Goal: Task Accomplishment & Management: Manage account settings

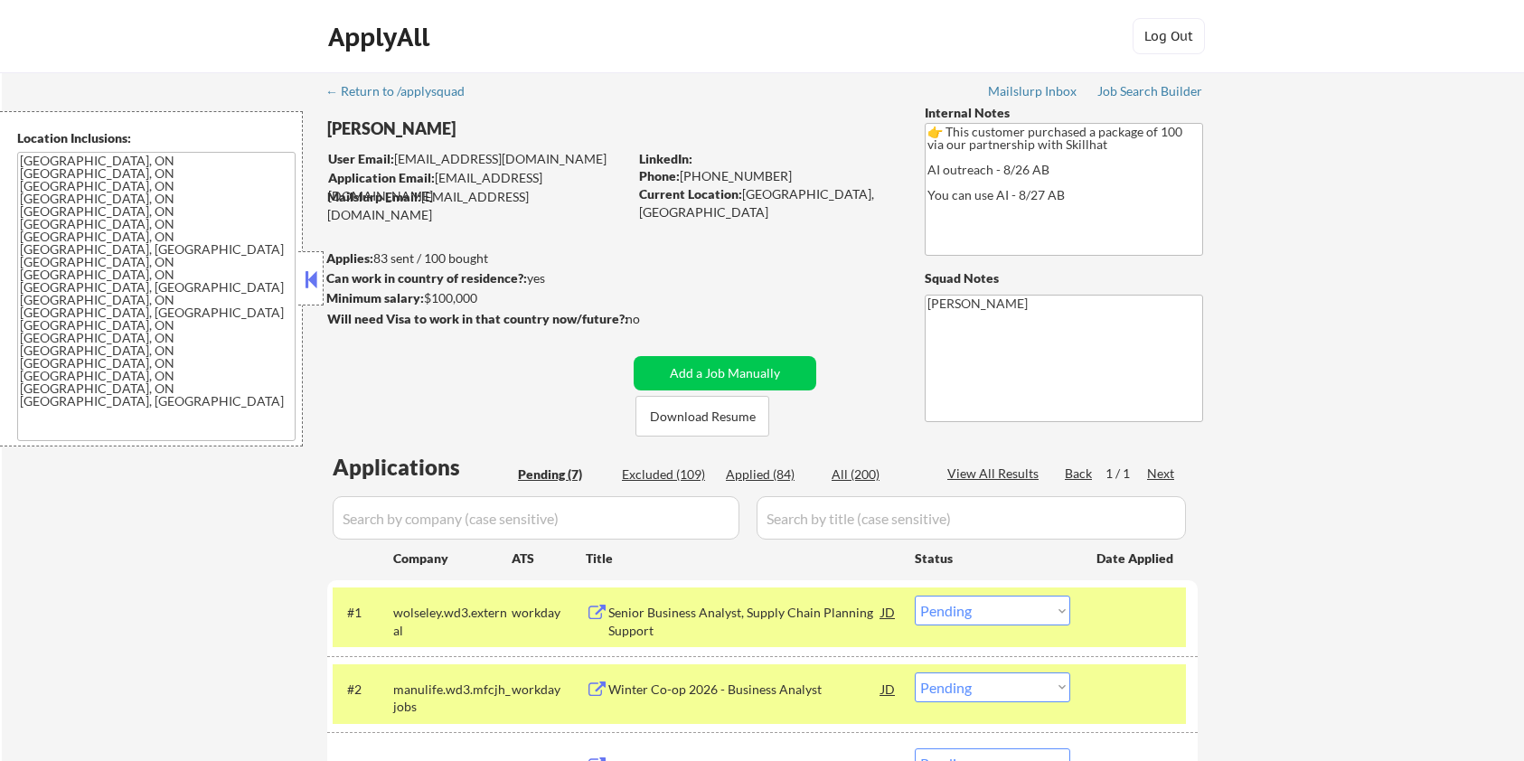
select select ""pending""
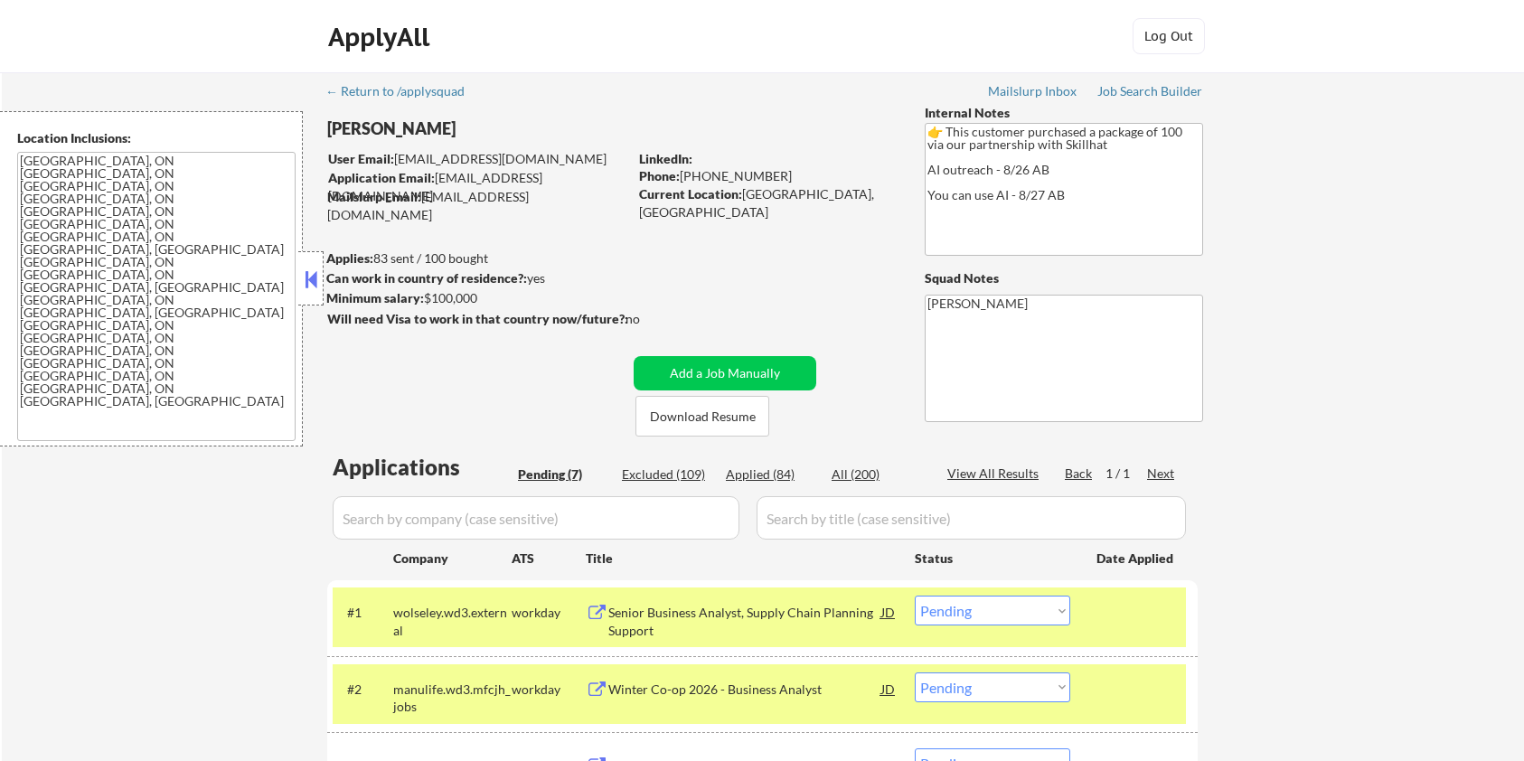
select select ""pending""
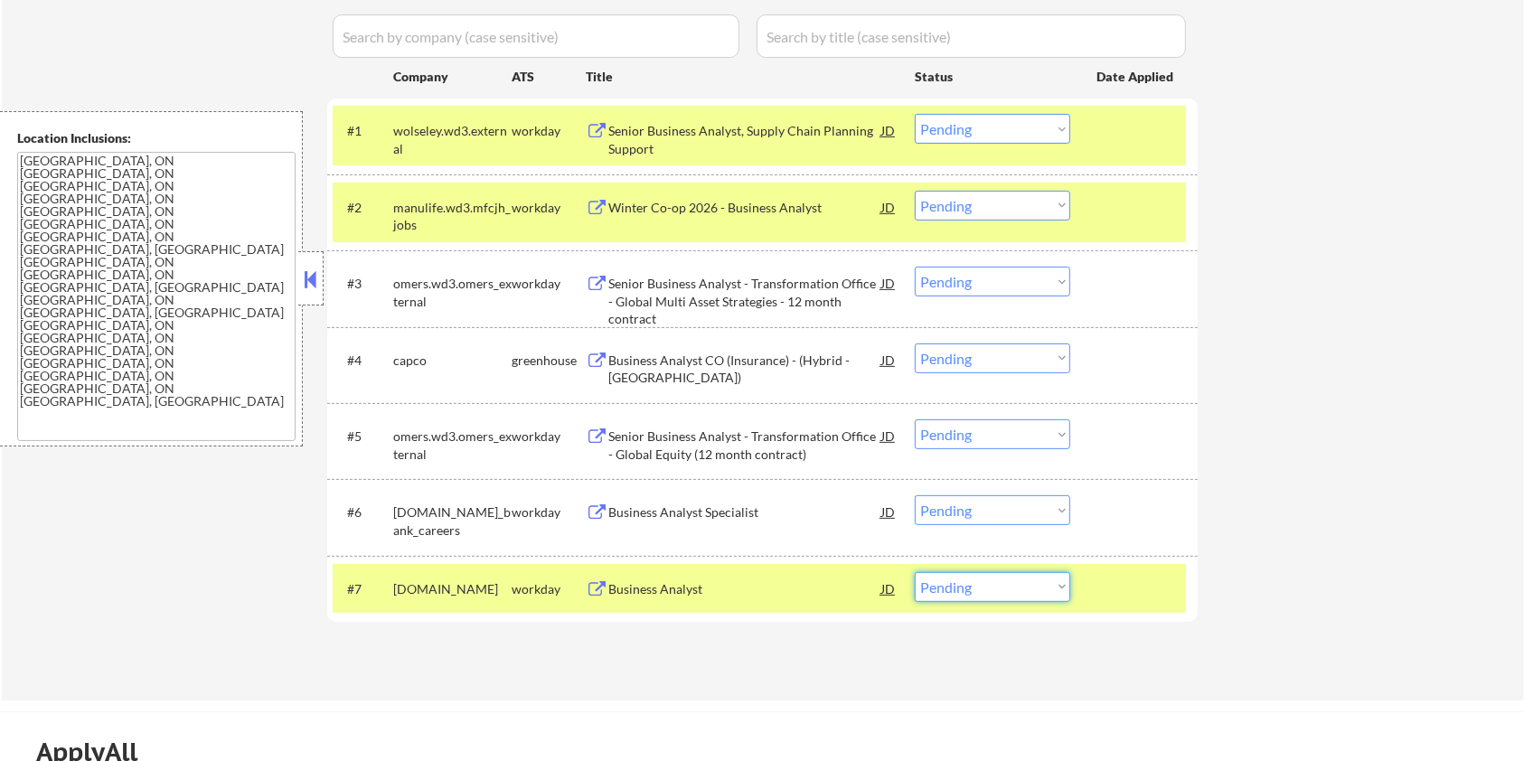
click at [1059, 596] on select "Choose an option... Pending Applied Excluded (Questions) Excluded (Expired) Exc…" at bounding box center [992, 587] width 155 height 30
select select ""applied""
click at [915, 572] on select "Choose an option... Pending Applied Excluded (Questions) Excluded (Expired) Exc…" at bounding box center [992, 587] width 155 height 30
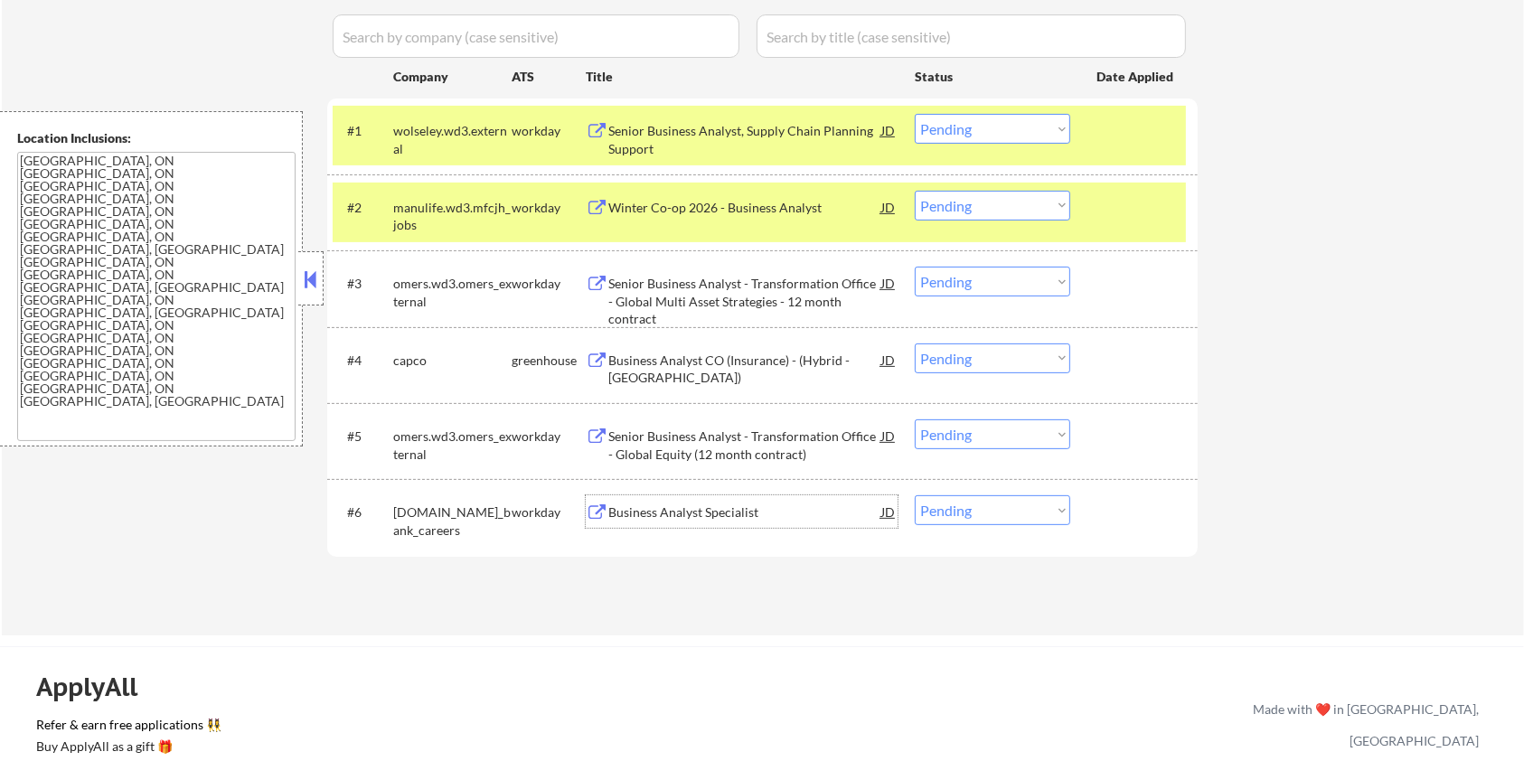
click at [669, 510] on div "Business Analyst Specialist" at bounding box center [744, 512] width 273 height 18
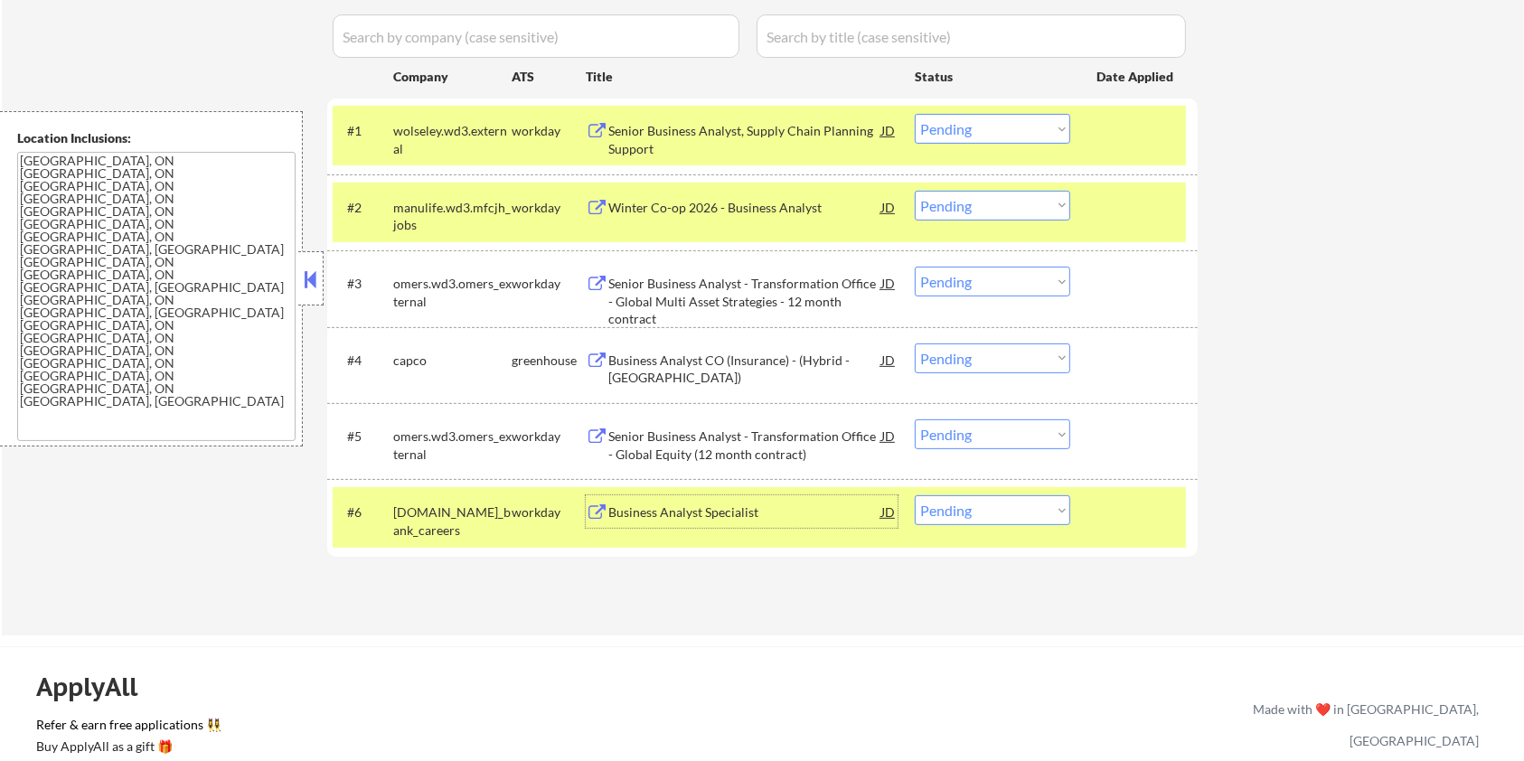
click at [658, 508] on div "Business Analyst Specialist" at bounding box center [744, 512] width 273 height 18
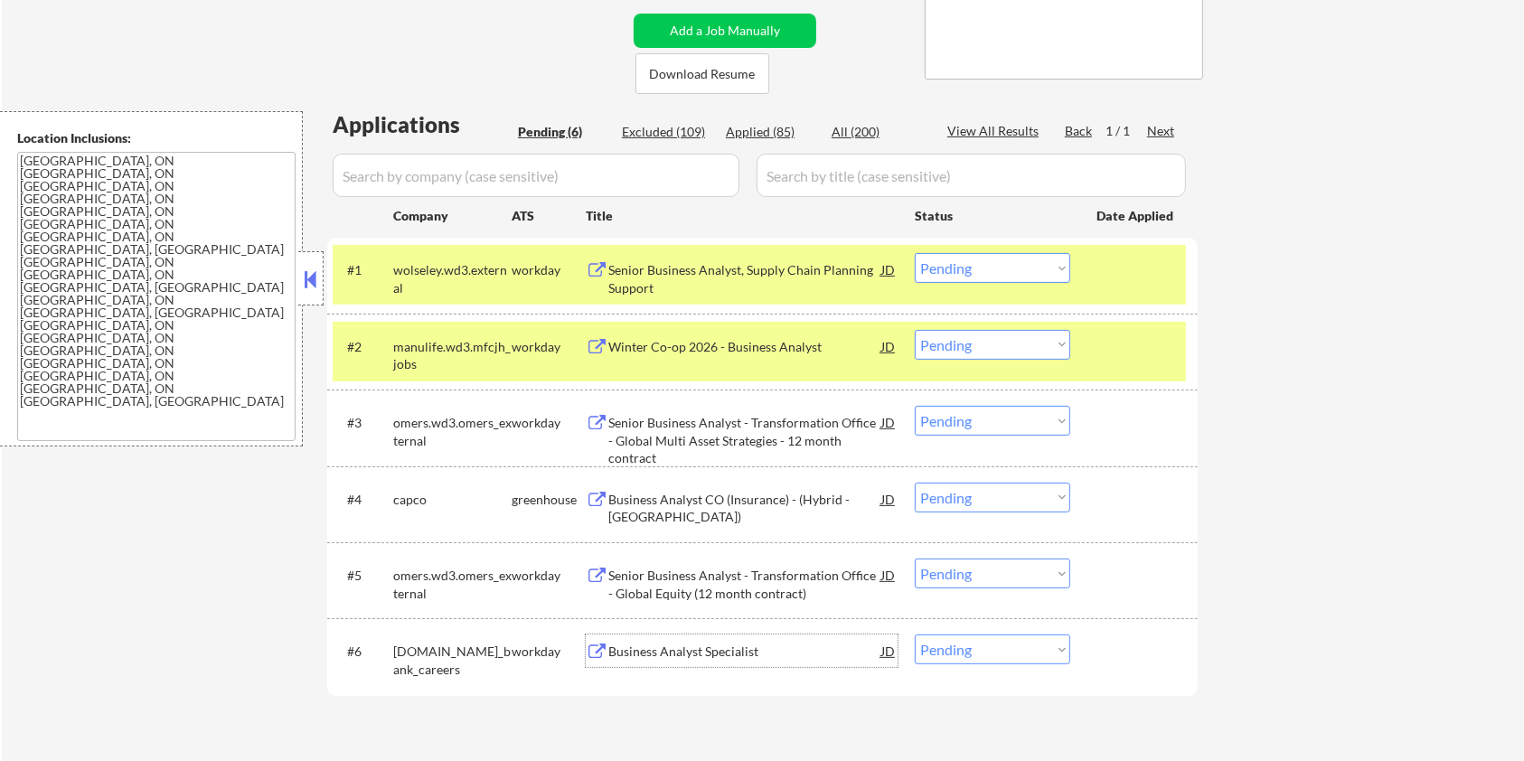
scroll to position [240, 0]
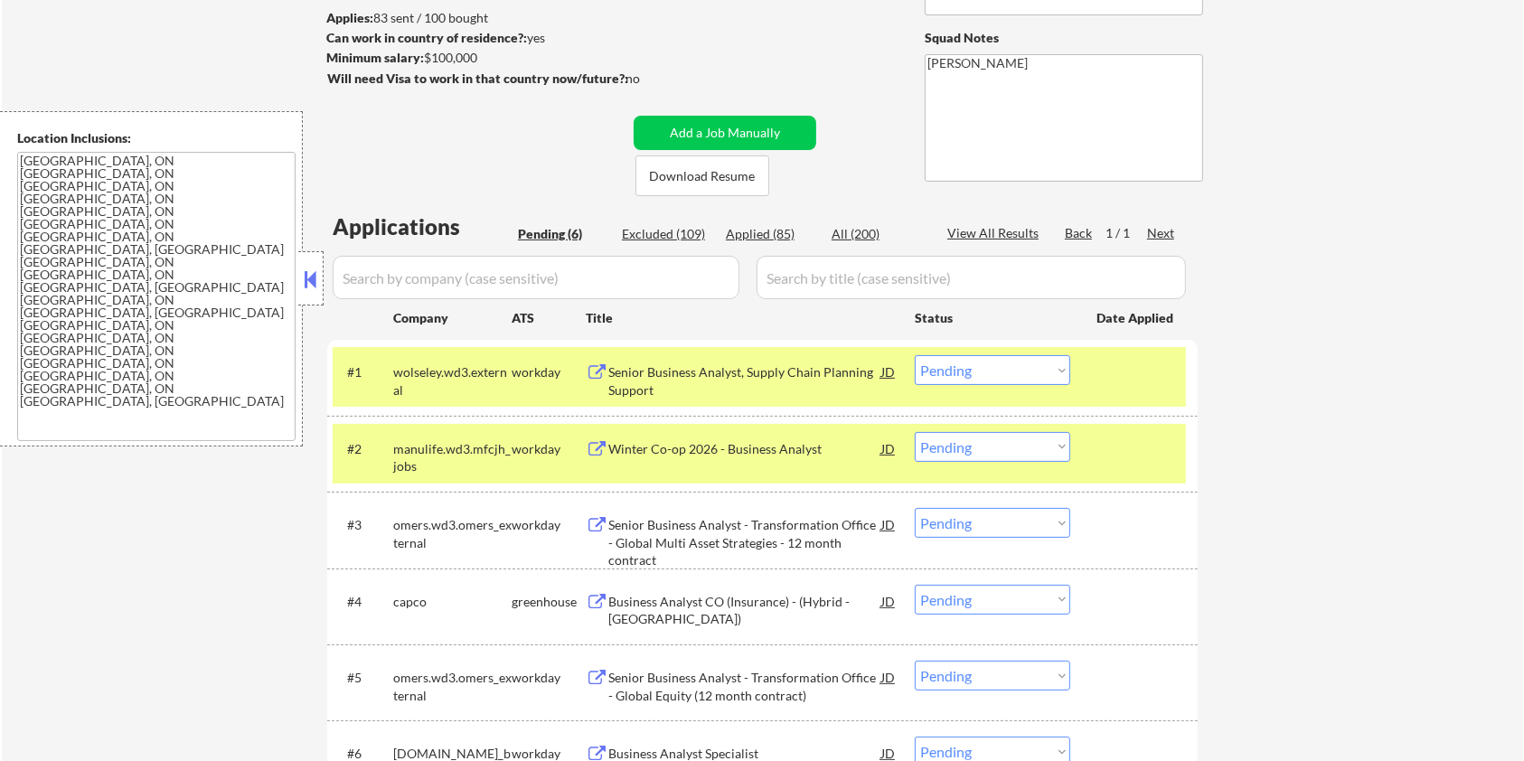
drag, startPoint x: 510, startPoint y: 52, endPoint x: 421, endPoint y: 54, distance: 88.6
click at [421, 54] on div "Minimum salary: $100,000" at bounding box center [476, 58] width 301 height 18
copy div "$100,000"
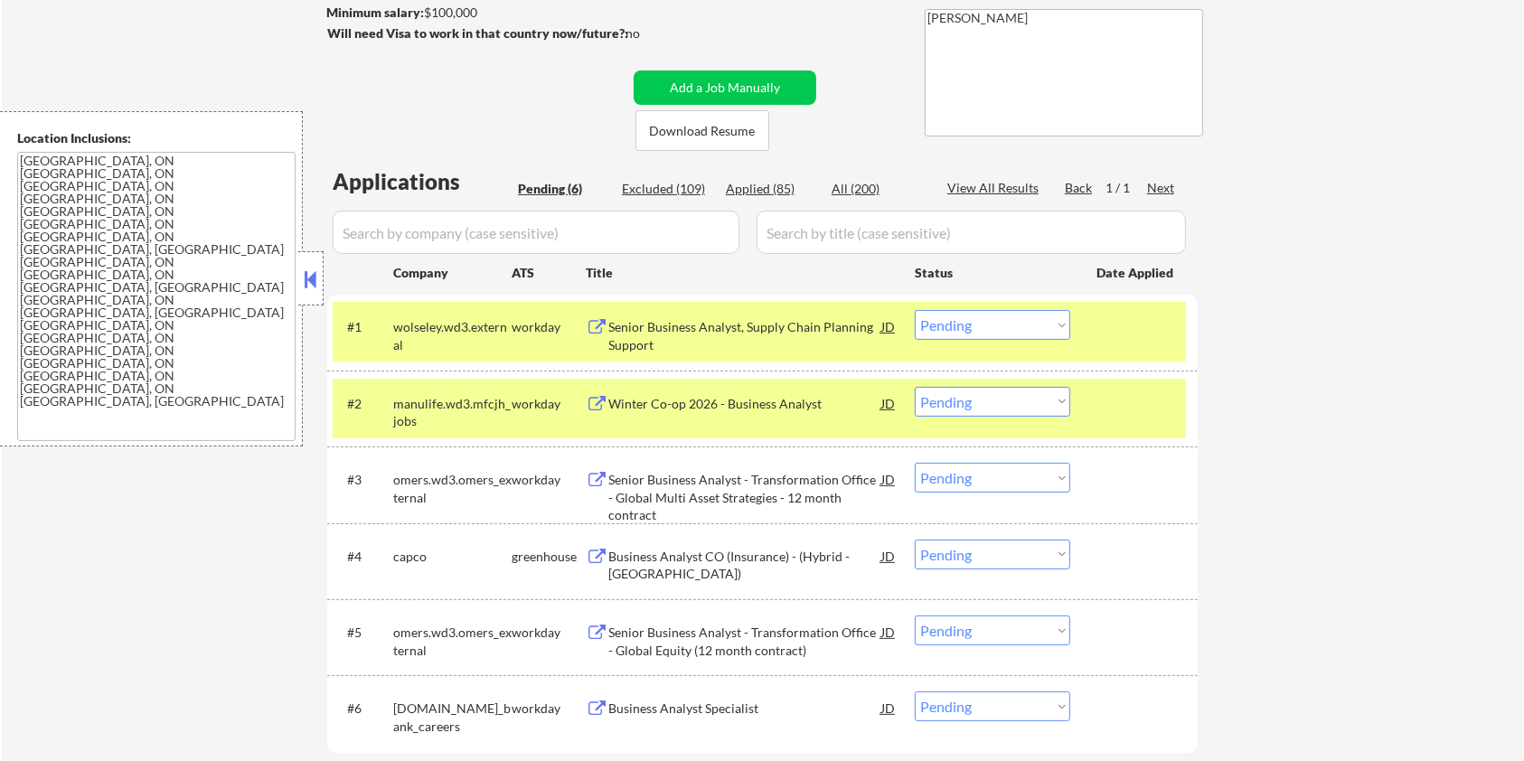
scroll to position [602, 0]
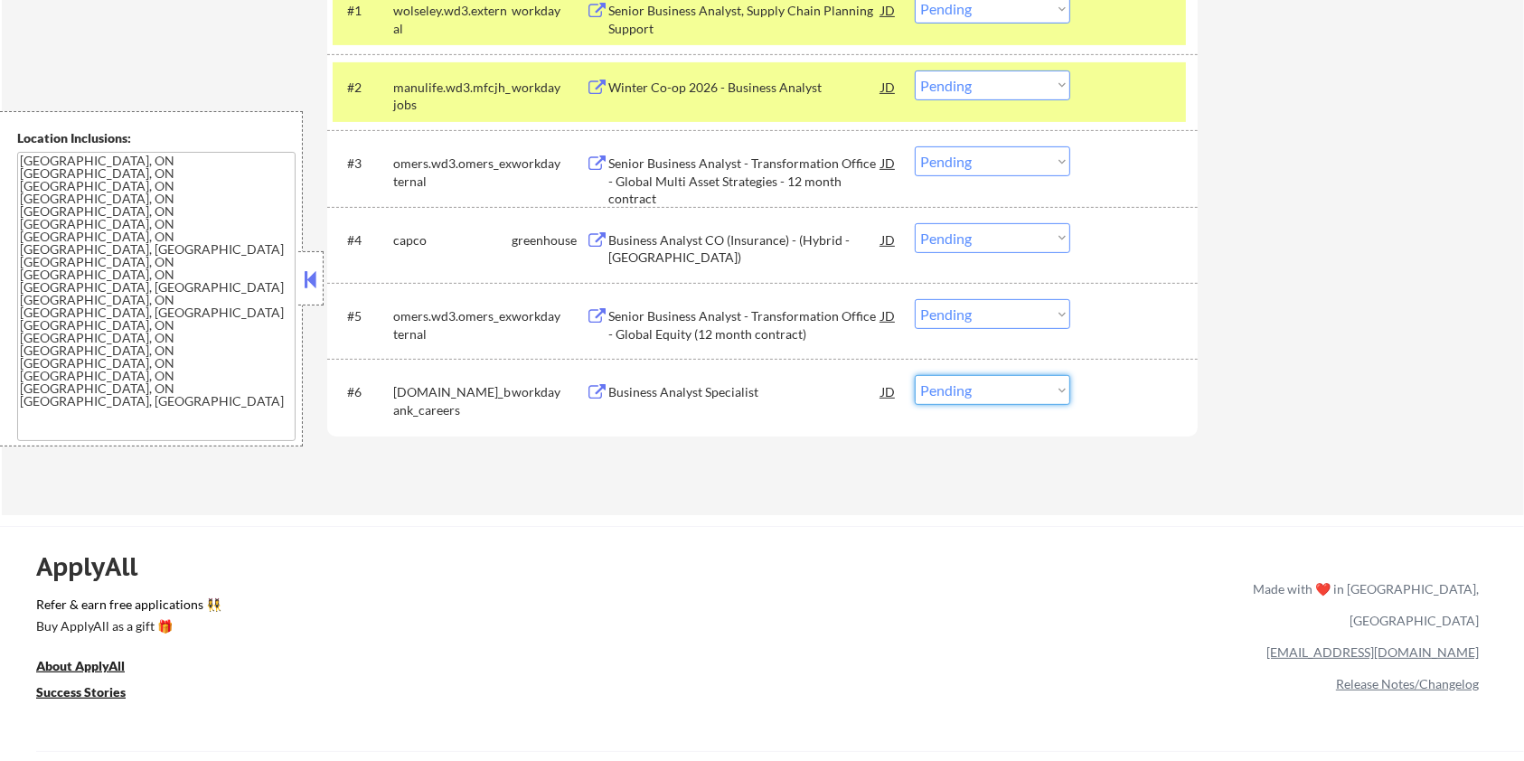
click at [996, 392] on select "Choose an option... Pending Applied Excluded (Questions) Excluded (Expired) Exc…" at bounding box center [992, 390] width 155 height 30
select select ""applied""
click at [915, 375] on select "Choose an option... Pending Applied Excluded (Questions) Excluded (Expired) Exc…" at bounding box center [992, 390] width 155 height 30
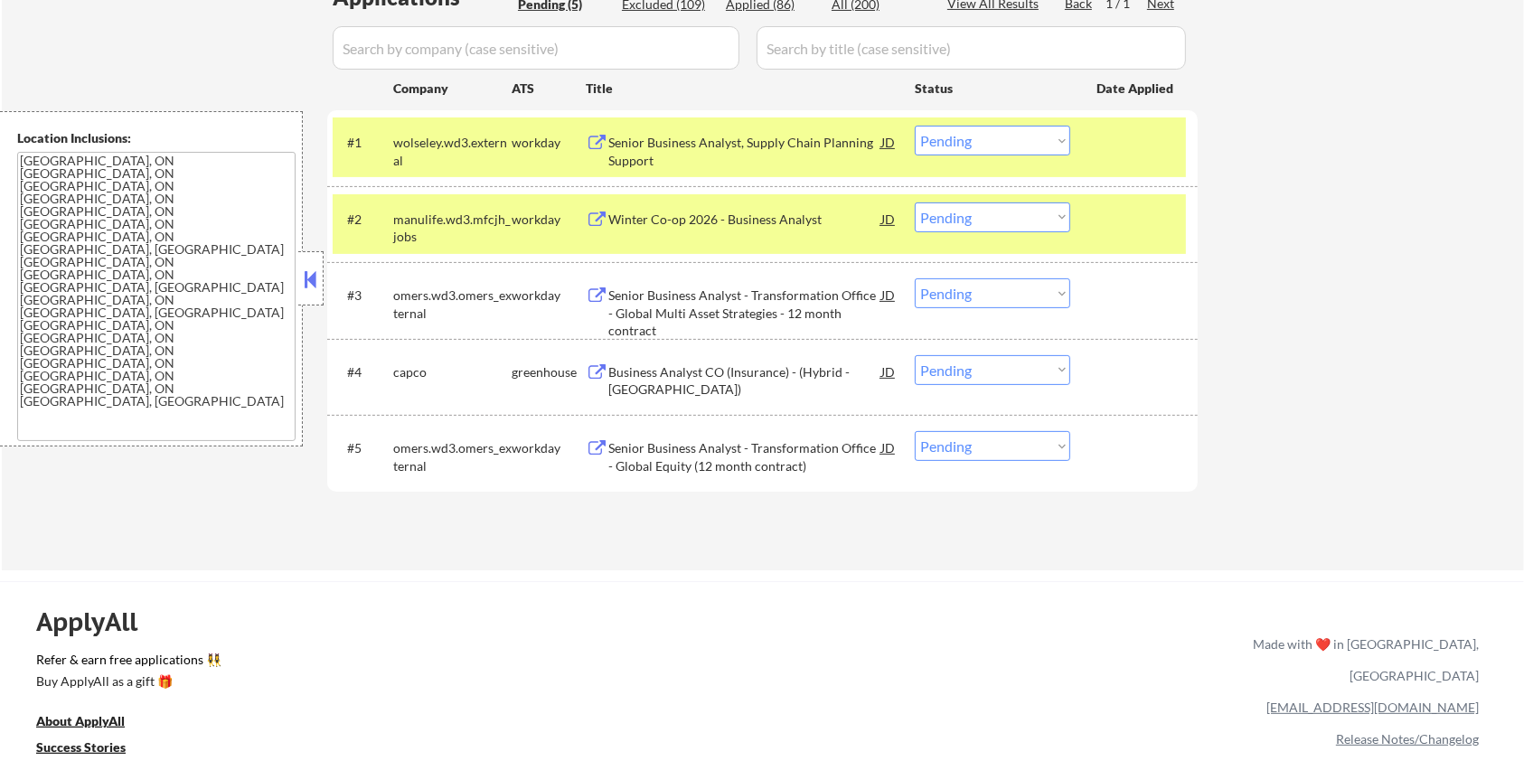
scroll to position [482, 0]
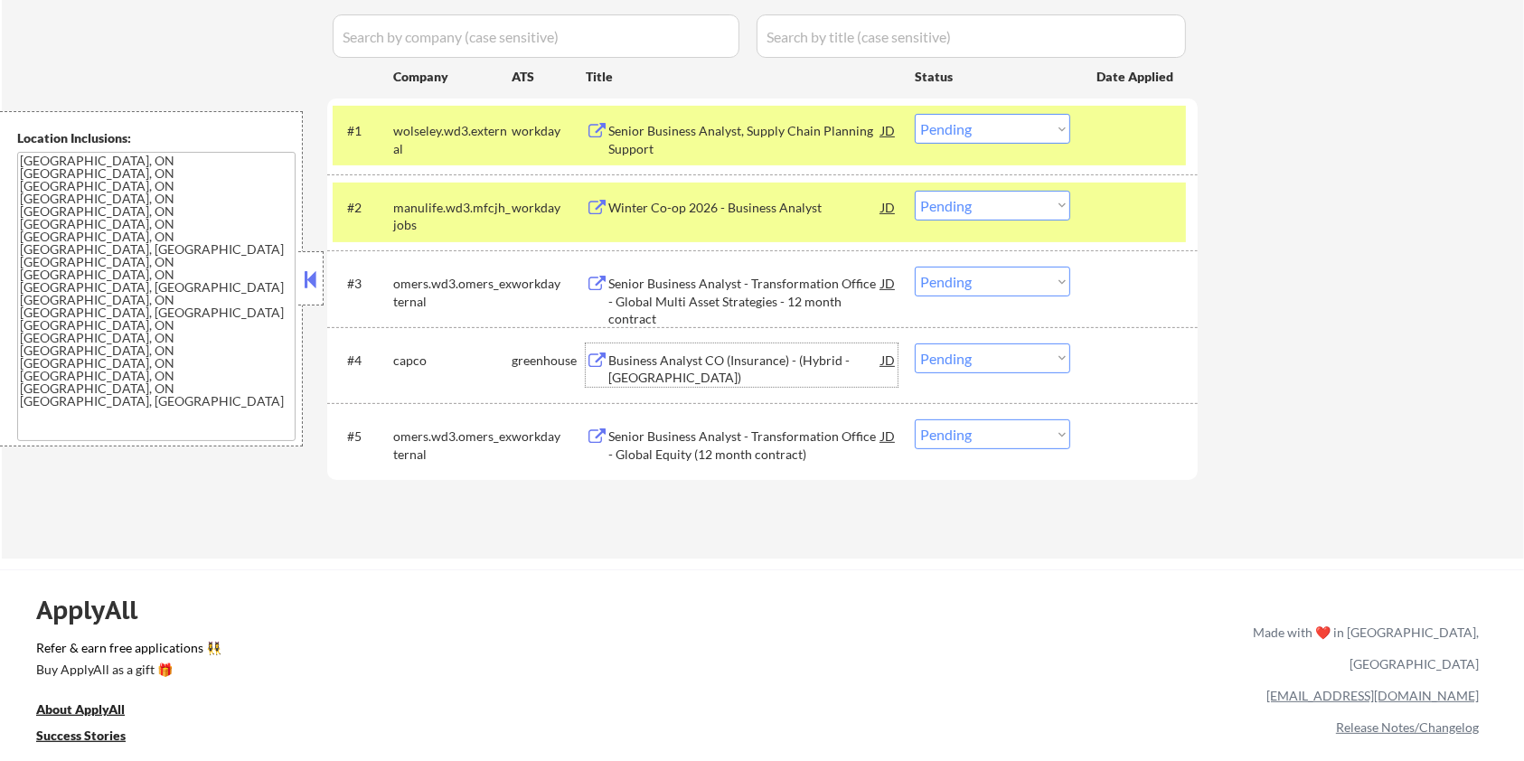
click at [670, 371] on div "Business Analyst CO (Insurance) - (Hybrid - Toronto)" at bounding box center [744, 369] width 273 height 35
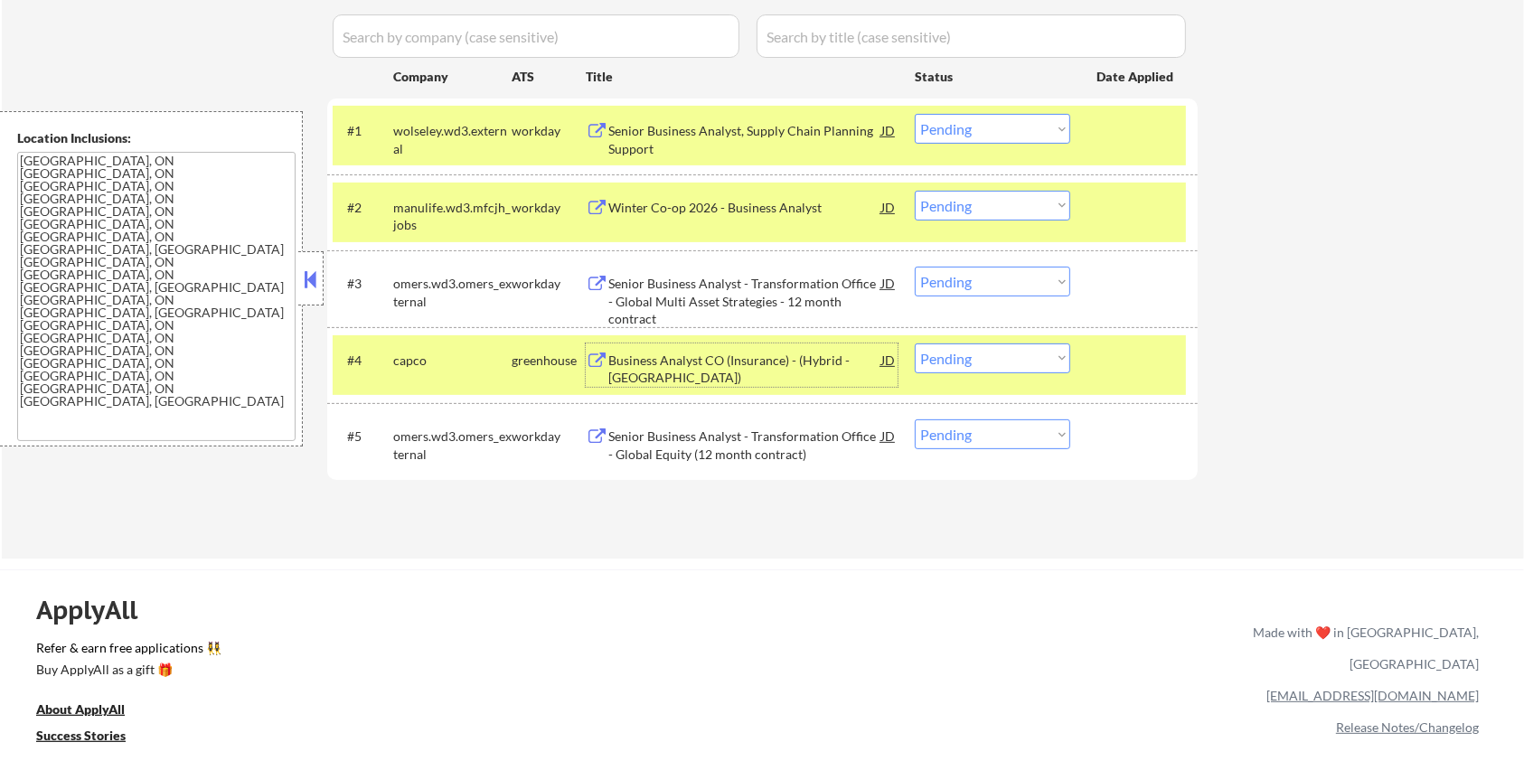
click at [1050, 364] on select "Choose an option... Pending Applied Excluded (Questions) Excluded (Expired) Exc…" at bounding box center [992, 358] width 155 height 30
click at [915, 343] on select "Choose an option... Pending Applied Excluded (Questions) Excluded (Expired) Exc…" at bounding box center [992, 358] width 155 height 30
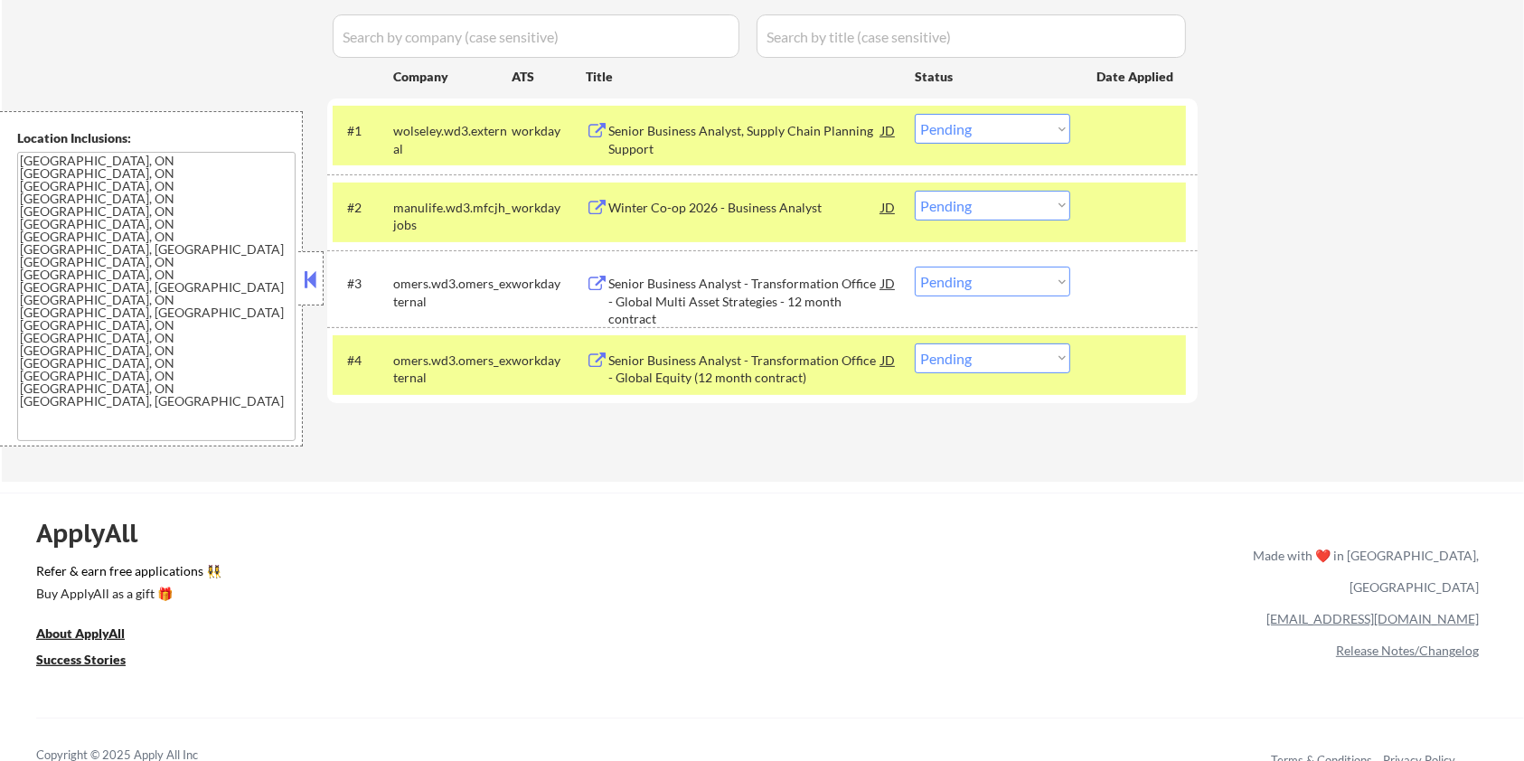
click at [675, 374] on div "Senior Business Analyst - Transformation Office - Global Equity (12 month contr…" at bounding box center [744, 369] width 273 height 35
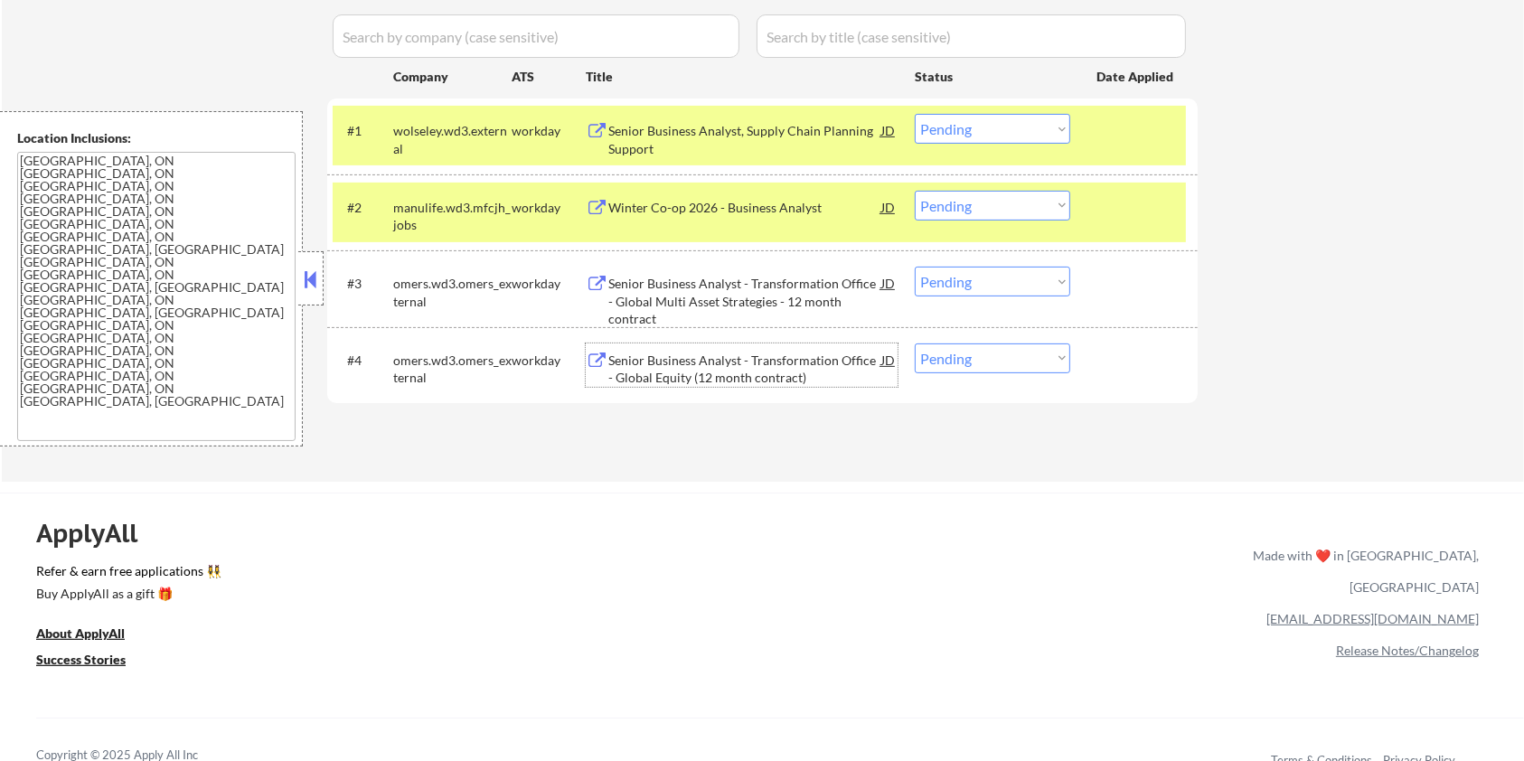
click at [953, 358] on select "Choose an option... Pending Applied Excluded (Questions) Excluded (Expired) Exc…" at bounding box center [992, 358] width 155 height 30
select select ""excluded__expired_""
click at [915, 343] on select "Choose an option... Pending Applied Excluded (Questions) Excluded (Expired) Exc…" at bounding box center [992, 358] width 155 height 30
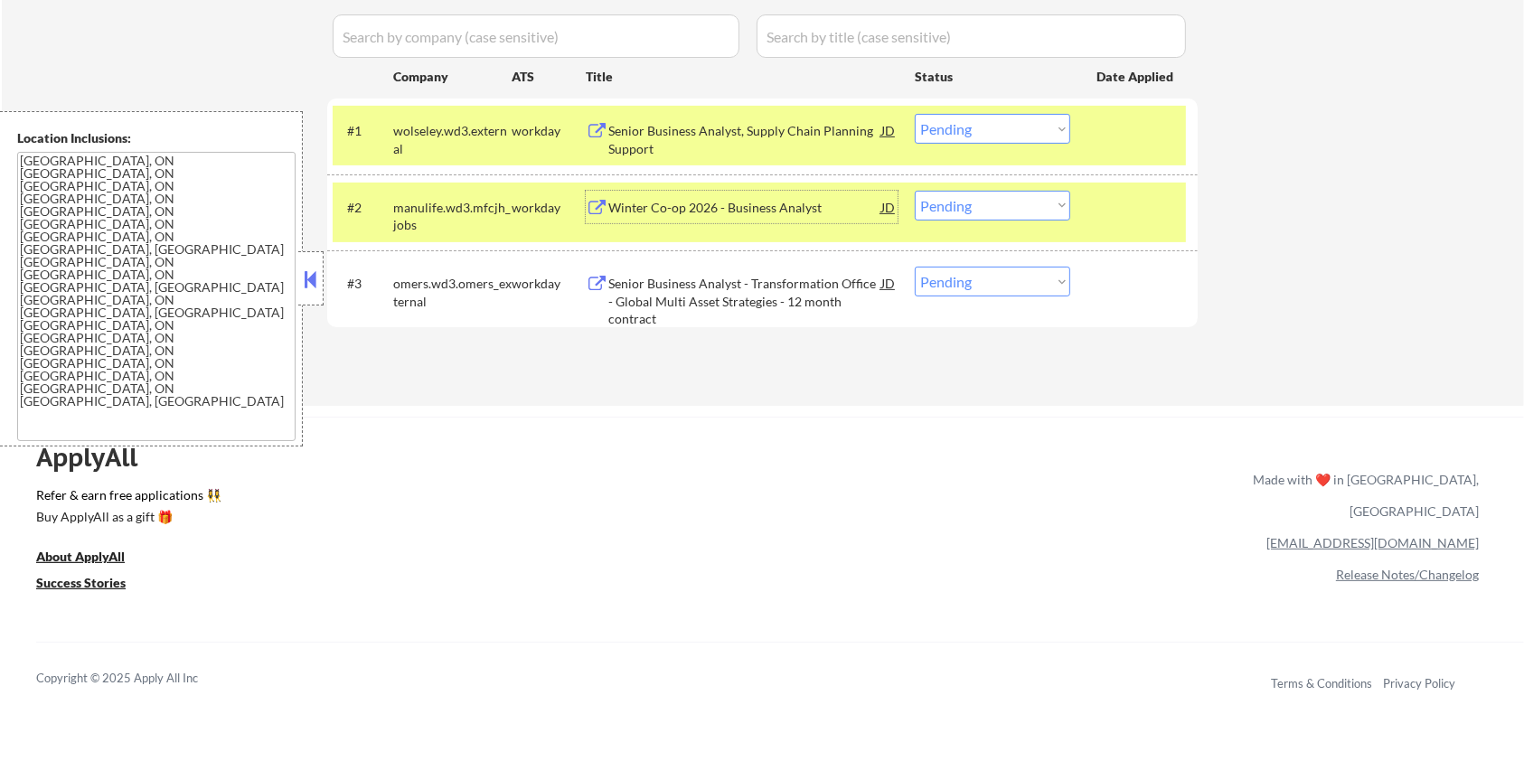
click at [682, 199] on div "Winter Co-op 2026 - Business Analyst" at bounding box center [744, 208] width 273 height 18
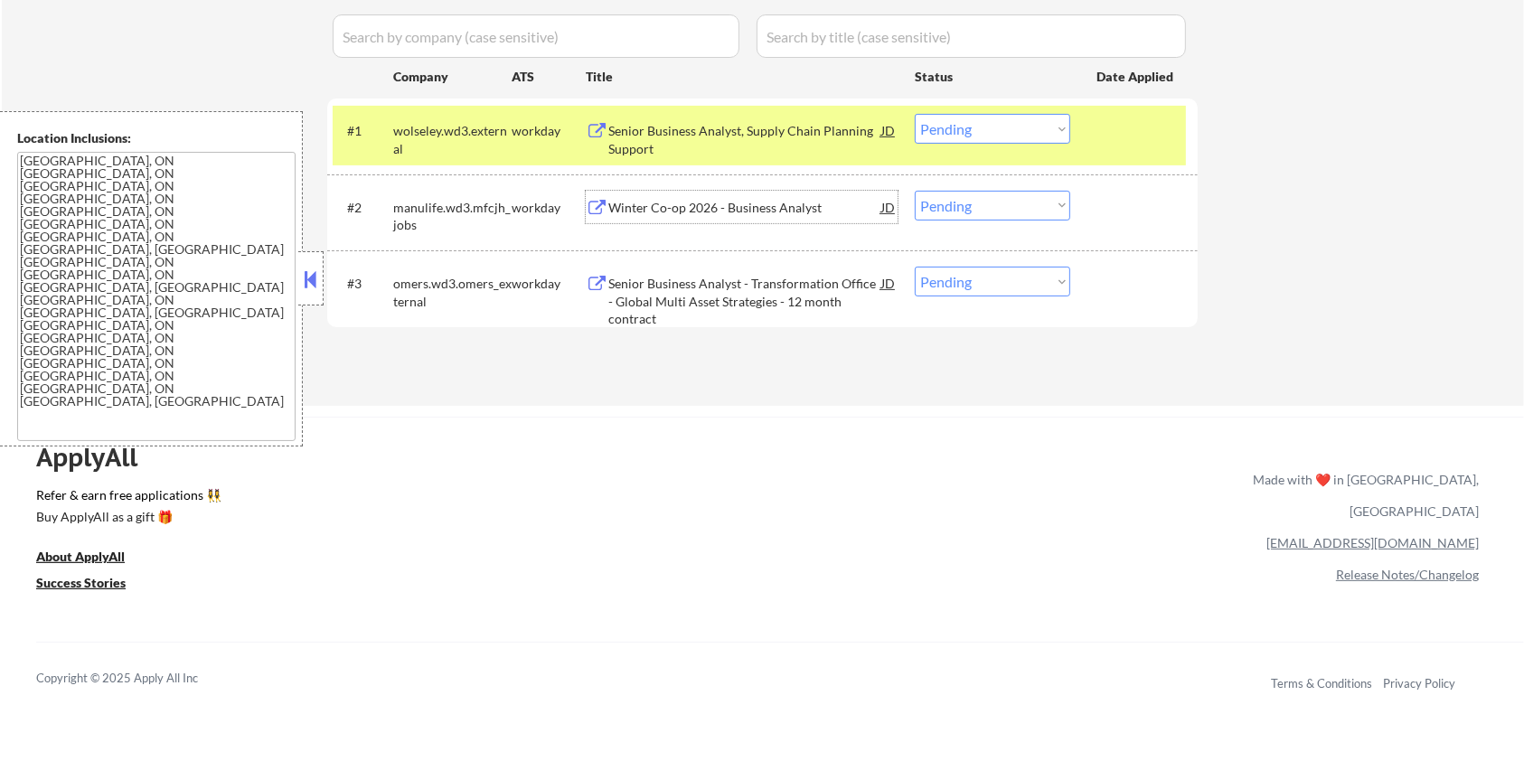
click at [987, 207] on select "Choose an option... Pending Applied Excluded (Questions) Excluded (Expired) Exc…" at bounding box center [992, 206] width 155 height 30
click at [915, 191] on select "Choose an option... Pending Applied Excluded (Questions) Excluded (Expired) Exc…" at bounding box center [992, 206] width 155 height 30
select select ""pending""
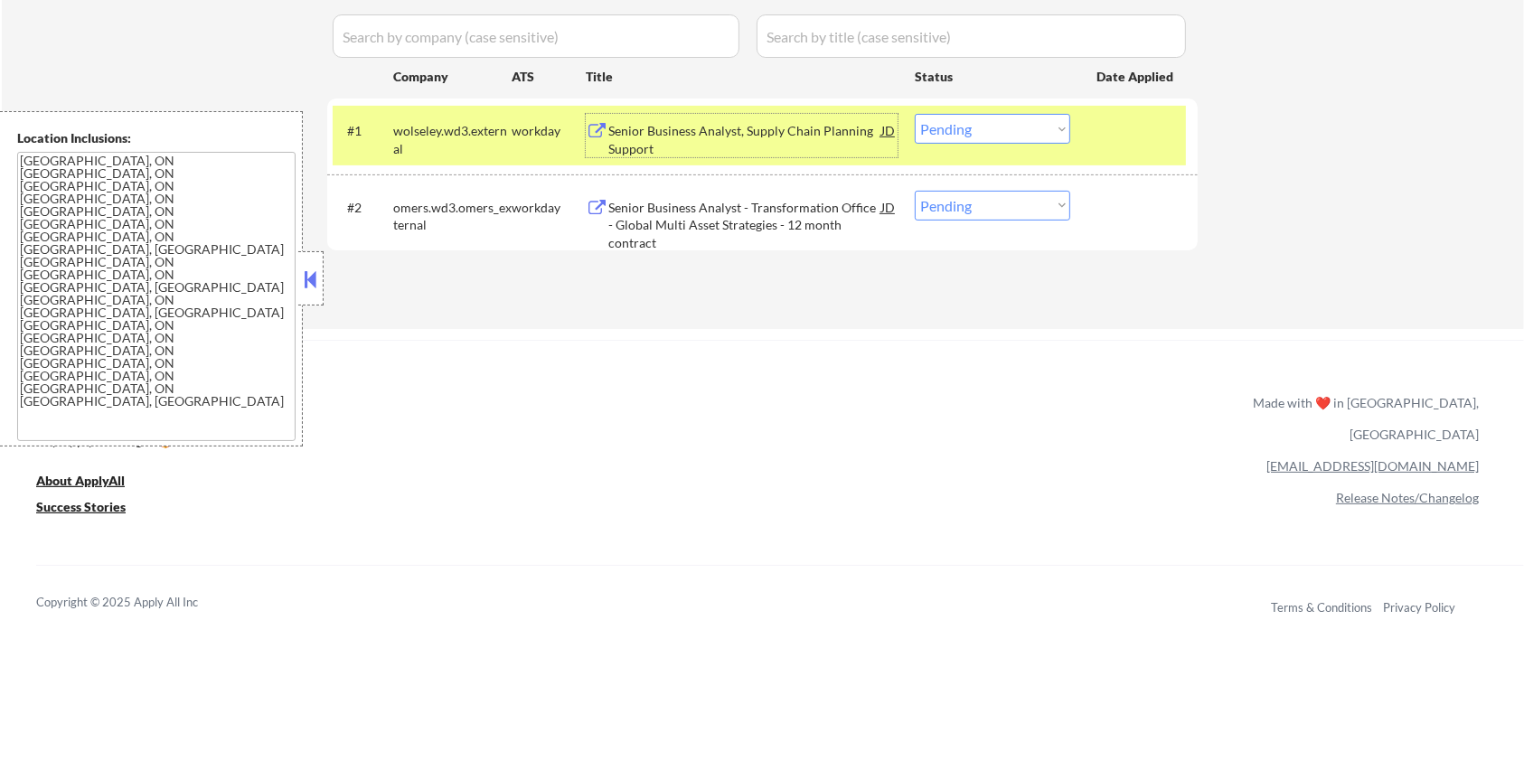
click at [752, 127] on div "Senior Business Analyst, Supply Chain Planning Support" at bounding box center [744, 139] width 273 height 35
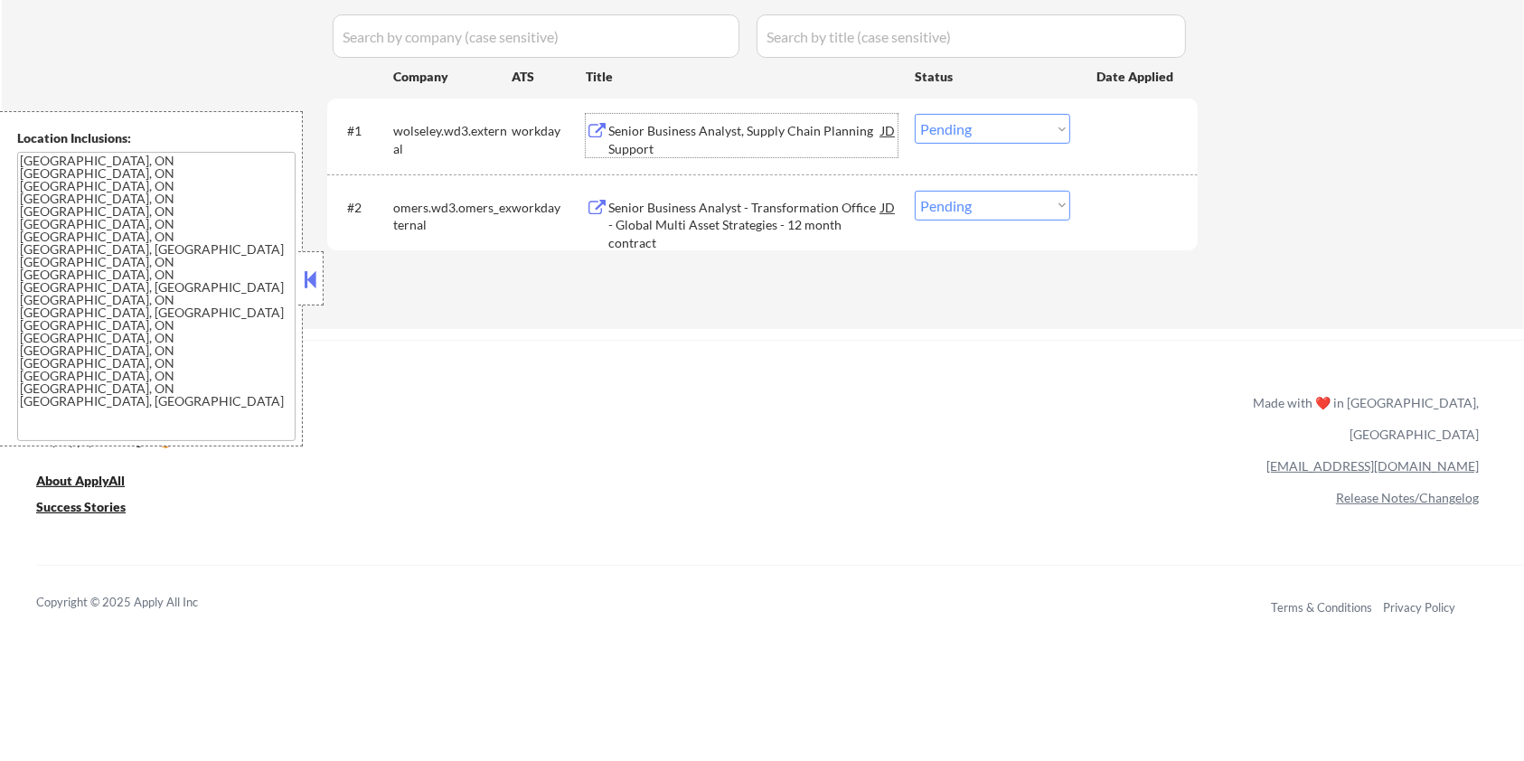
click at [954, 135] on select "Choose an option... Pending Applied Excluded (Questions) Excluded (Expired) Exc…" at bounding box center [992, 129] width 155 height 30
click at [915, 114] on select "Choose an option... Pending Applied Excluded (Questions) Excluded (Expired) Exc…" at bounding box center [992, 129] width 155 height 30
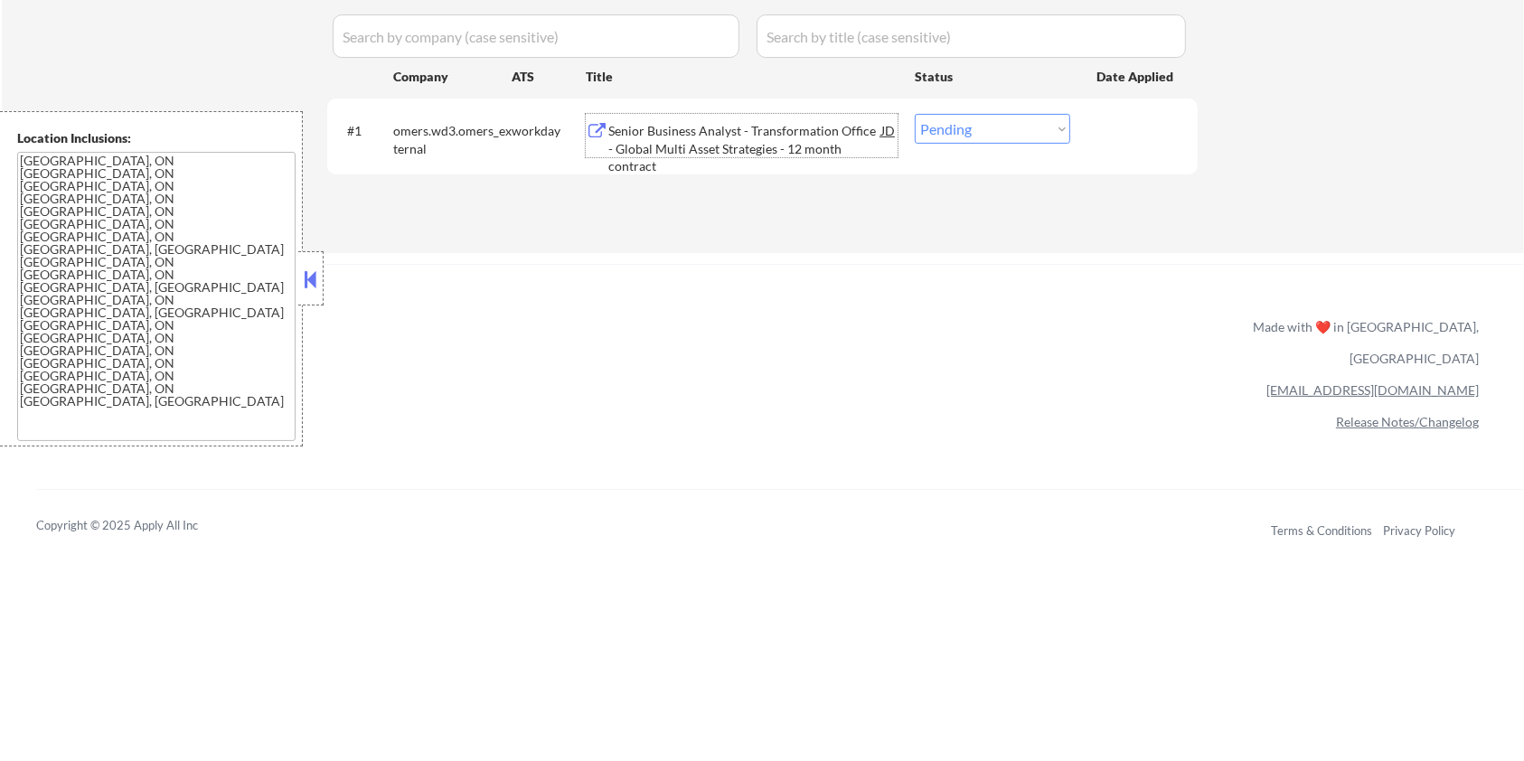
click at [779, 140] on div "Senior Business Analyst - Transformation Office - Global Multi Asset Strategies…" at bounding box center [744, 148] width 273 height 53
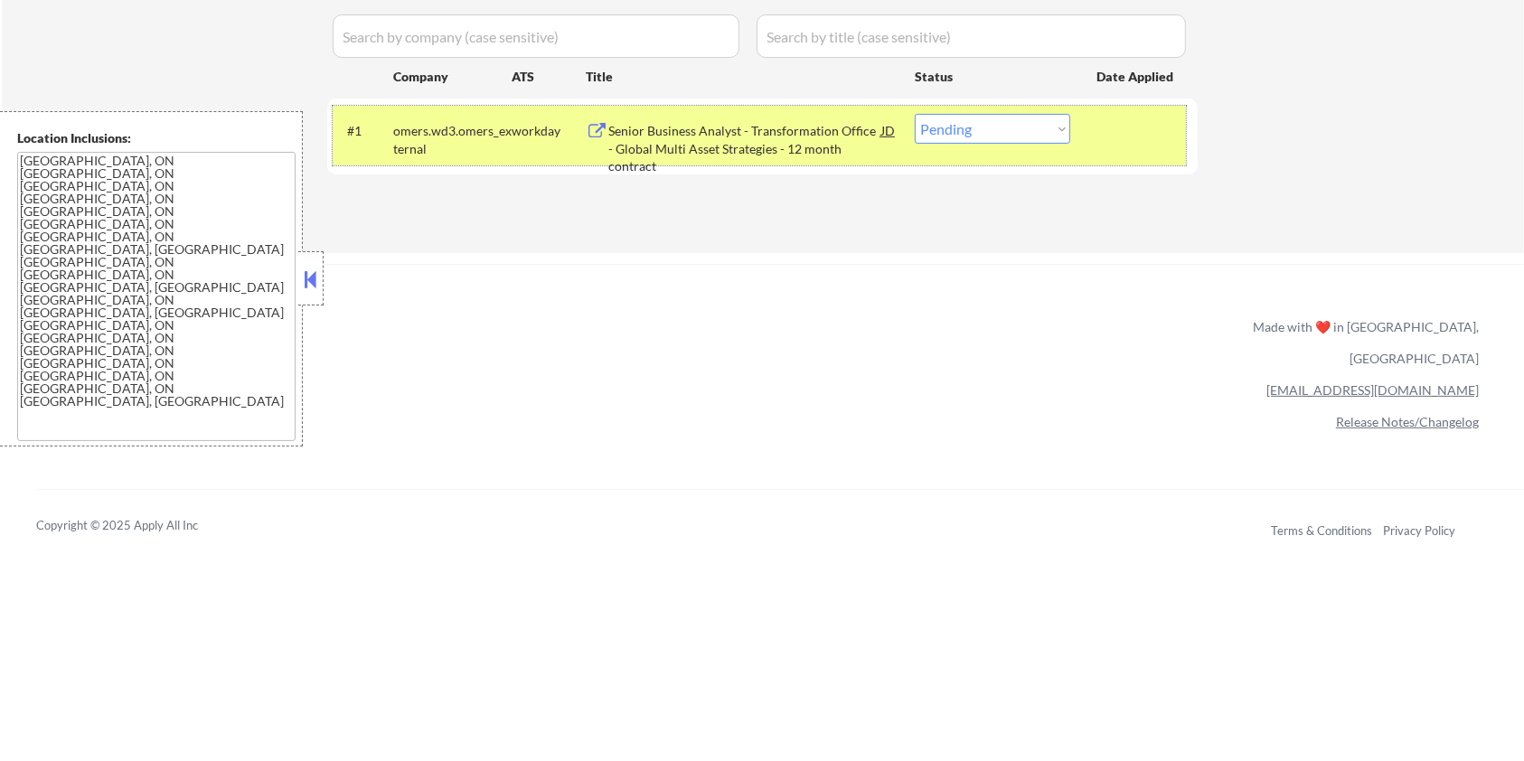
click at [1070, 119] on div "#1 omers.wd3.omers_external workday Senior Business Analyst - Transformation Of…" at bounding box center [759, 136] width 853 height 60
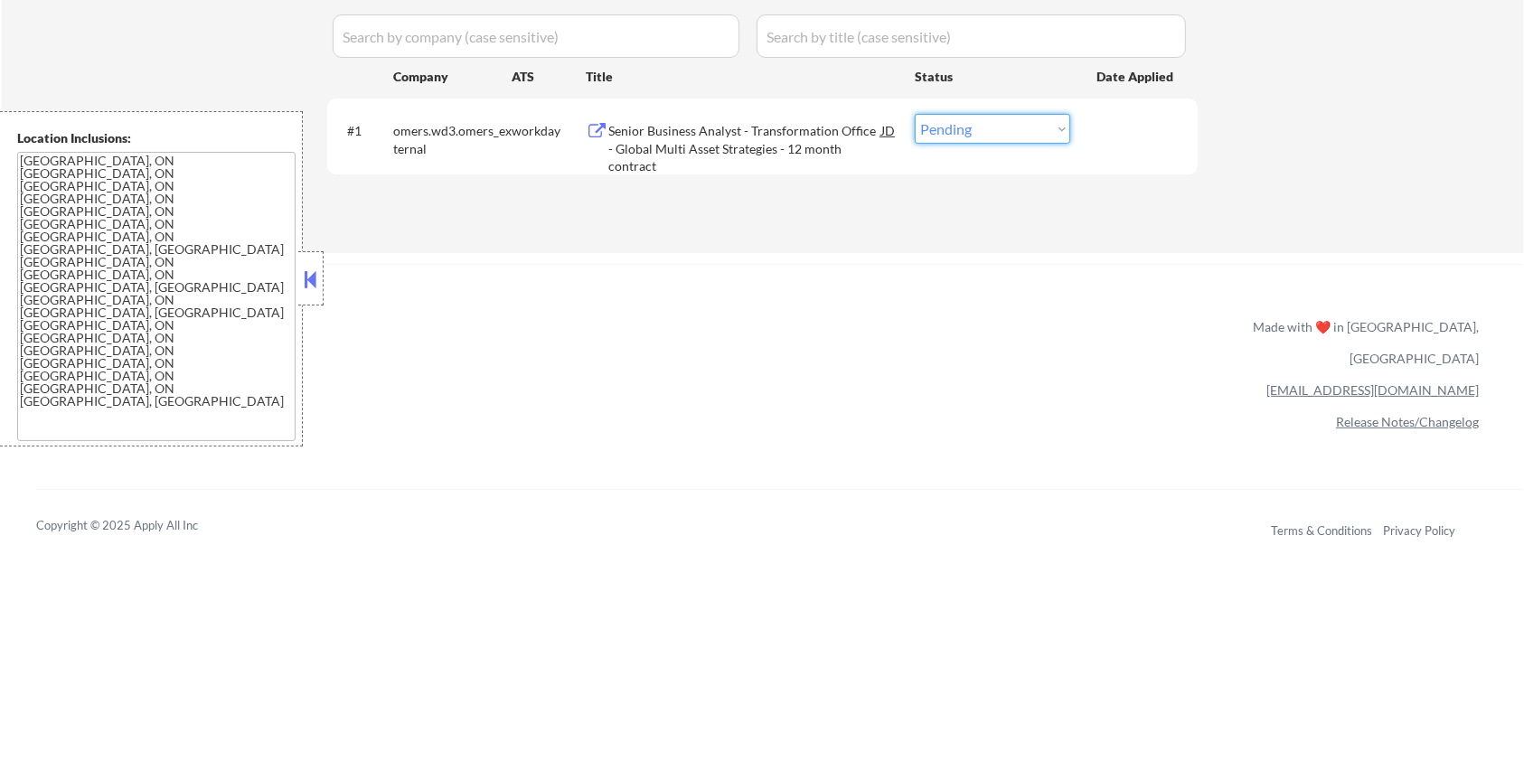
click at [1066, 129] on select "Choose an option... Pending Applied Excluded (Questions) Excluded (Expired) Exc…" at bounding box center [992, 129] width 155 height 30
select select ""excluded__bad_match_""
click at [915, 114] on select "Choose an option... Pending Applied Excluded (Questions) Excluded (Expired) Exc…" at bounding box center [992, 129] width 155 height 30
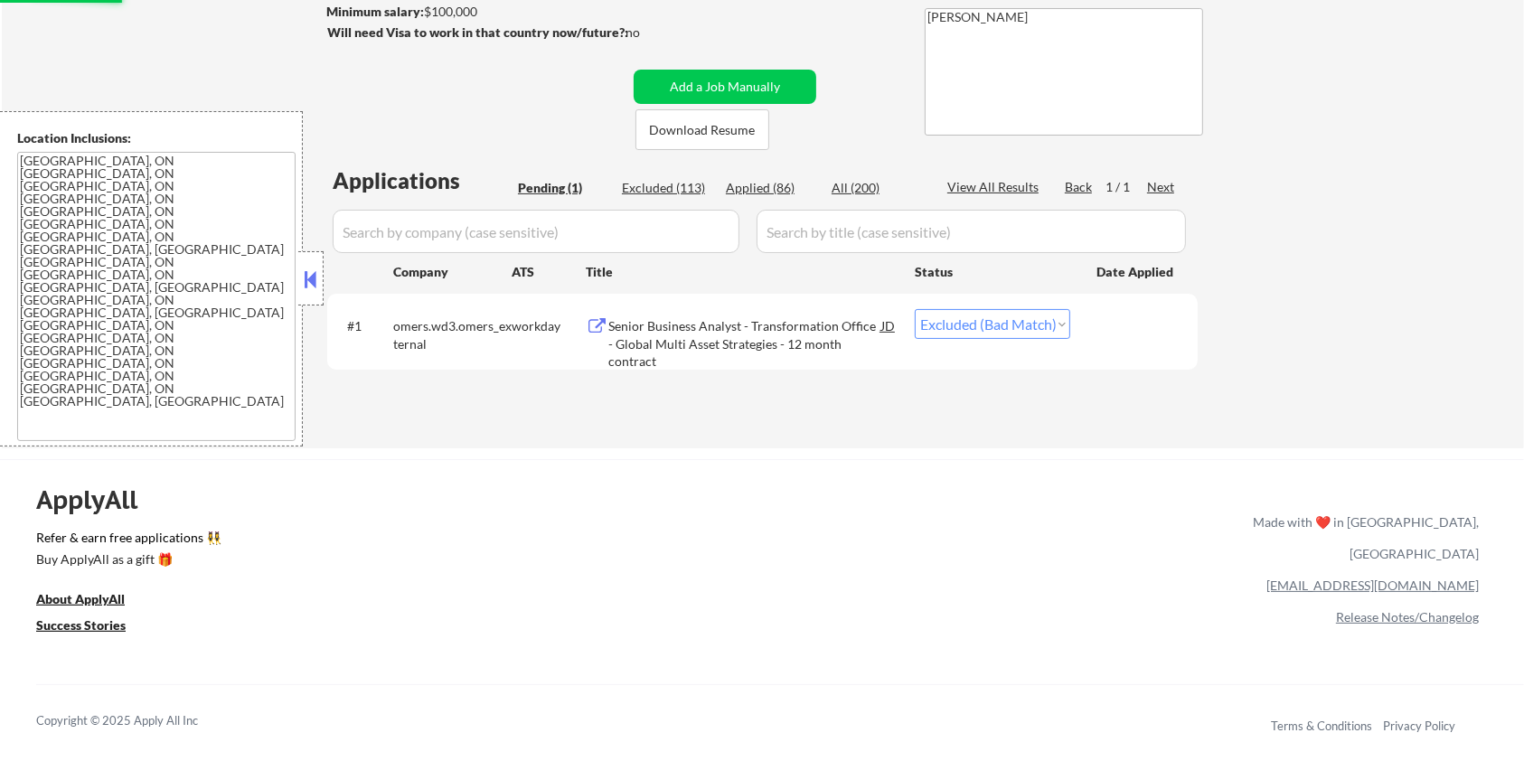
scroll to position [240, 0]
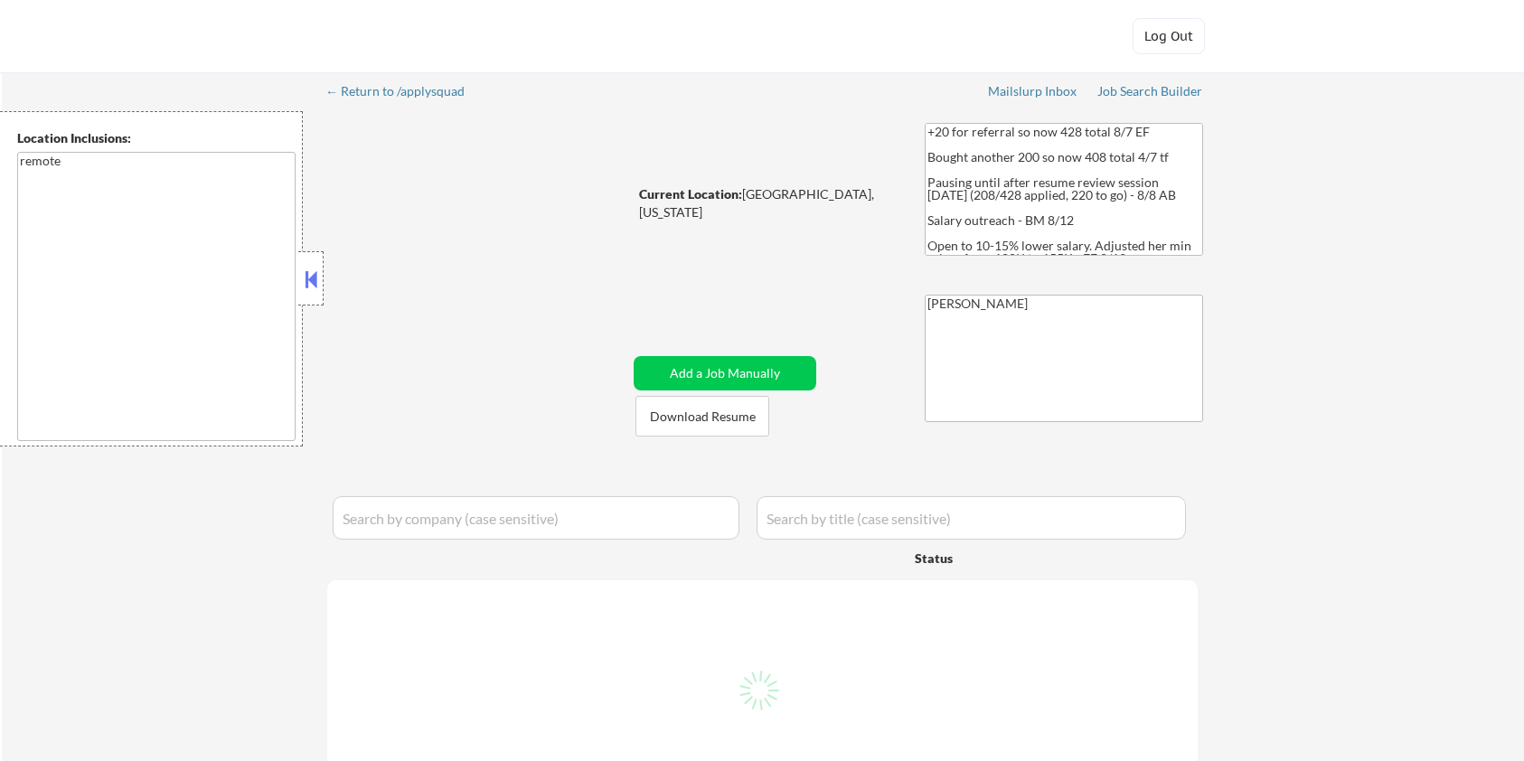
select select ""pending""
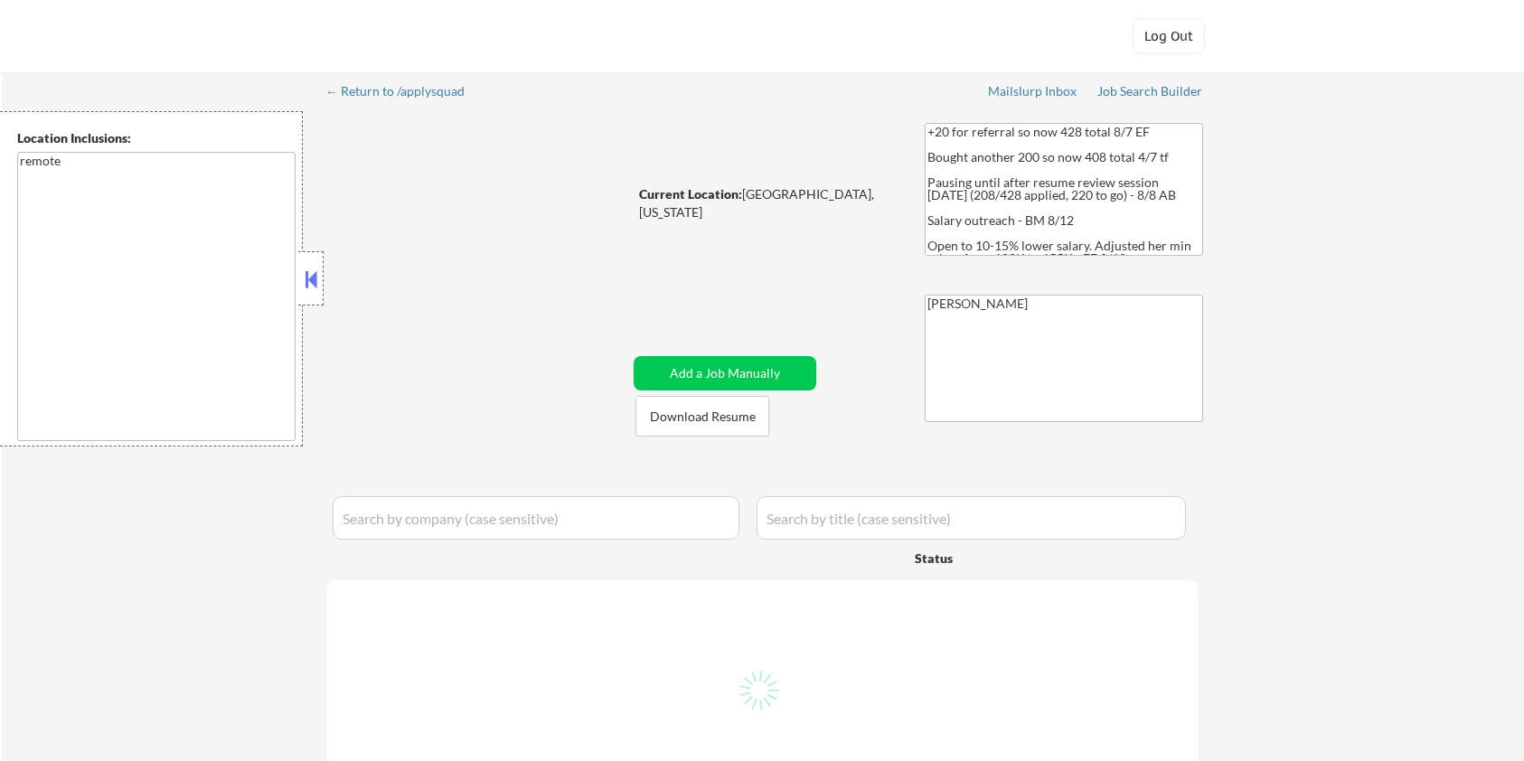
select select ""pending""
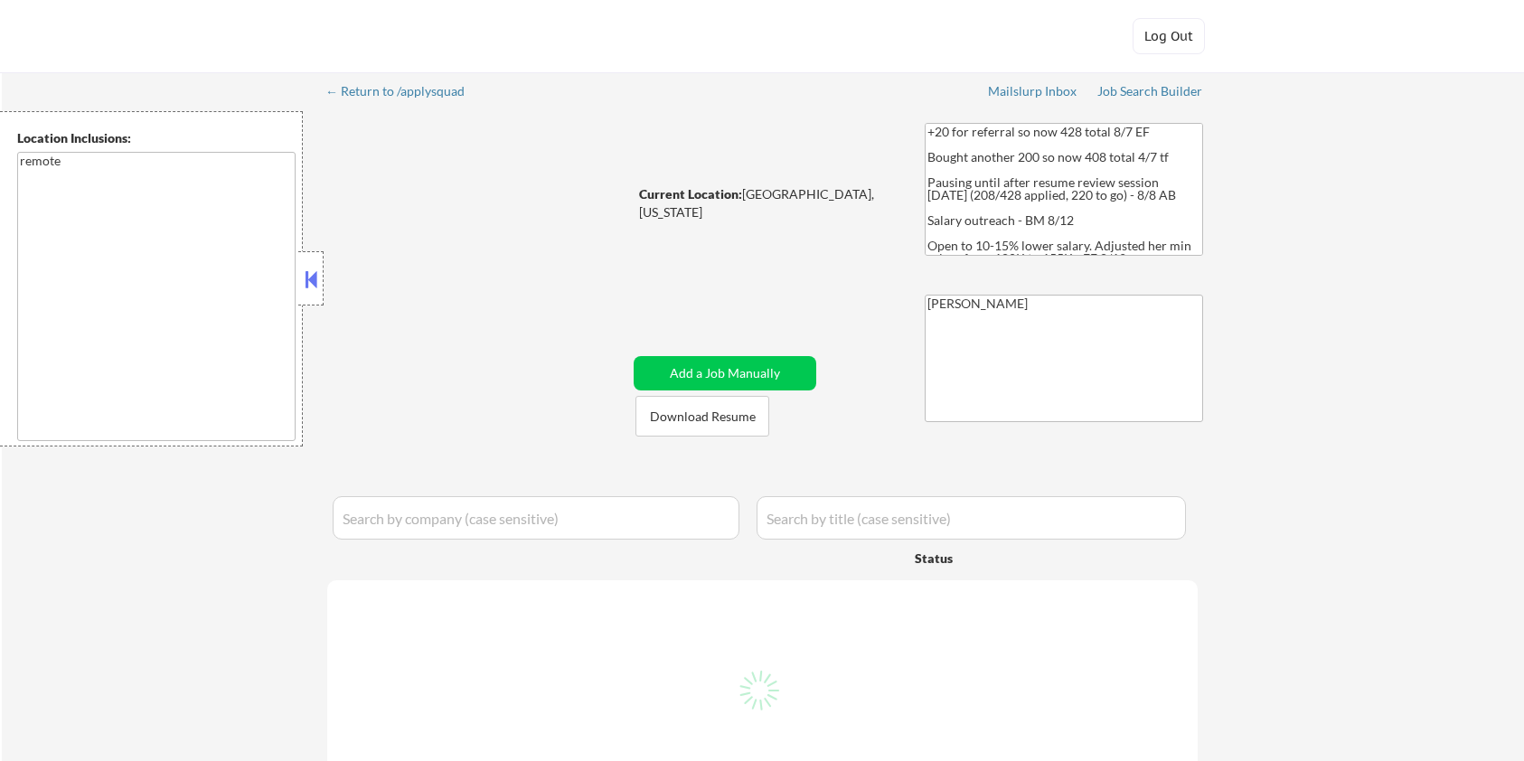
select select ""pending""
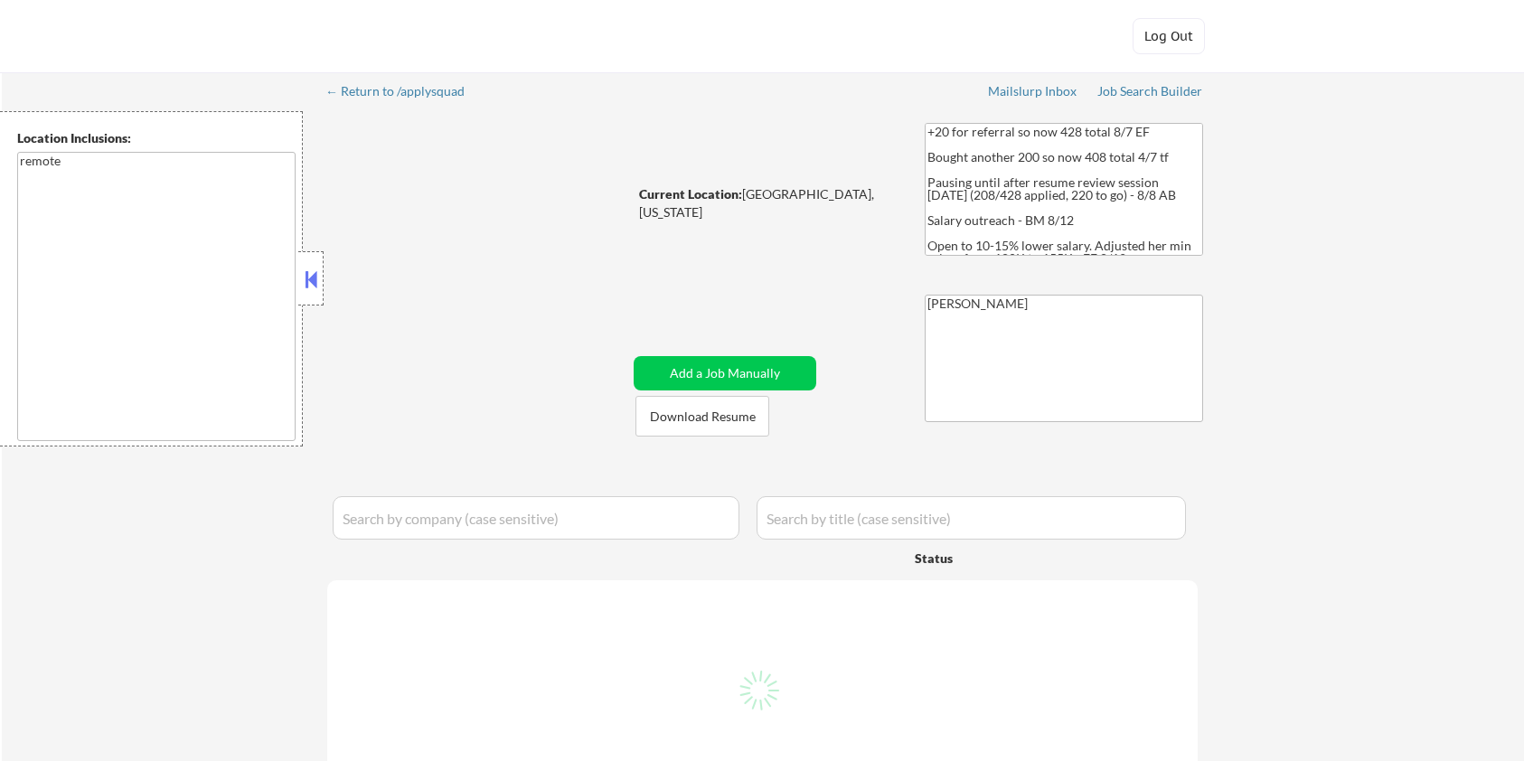
select select ""pending""
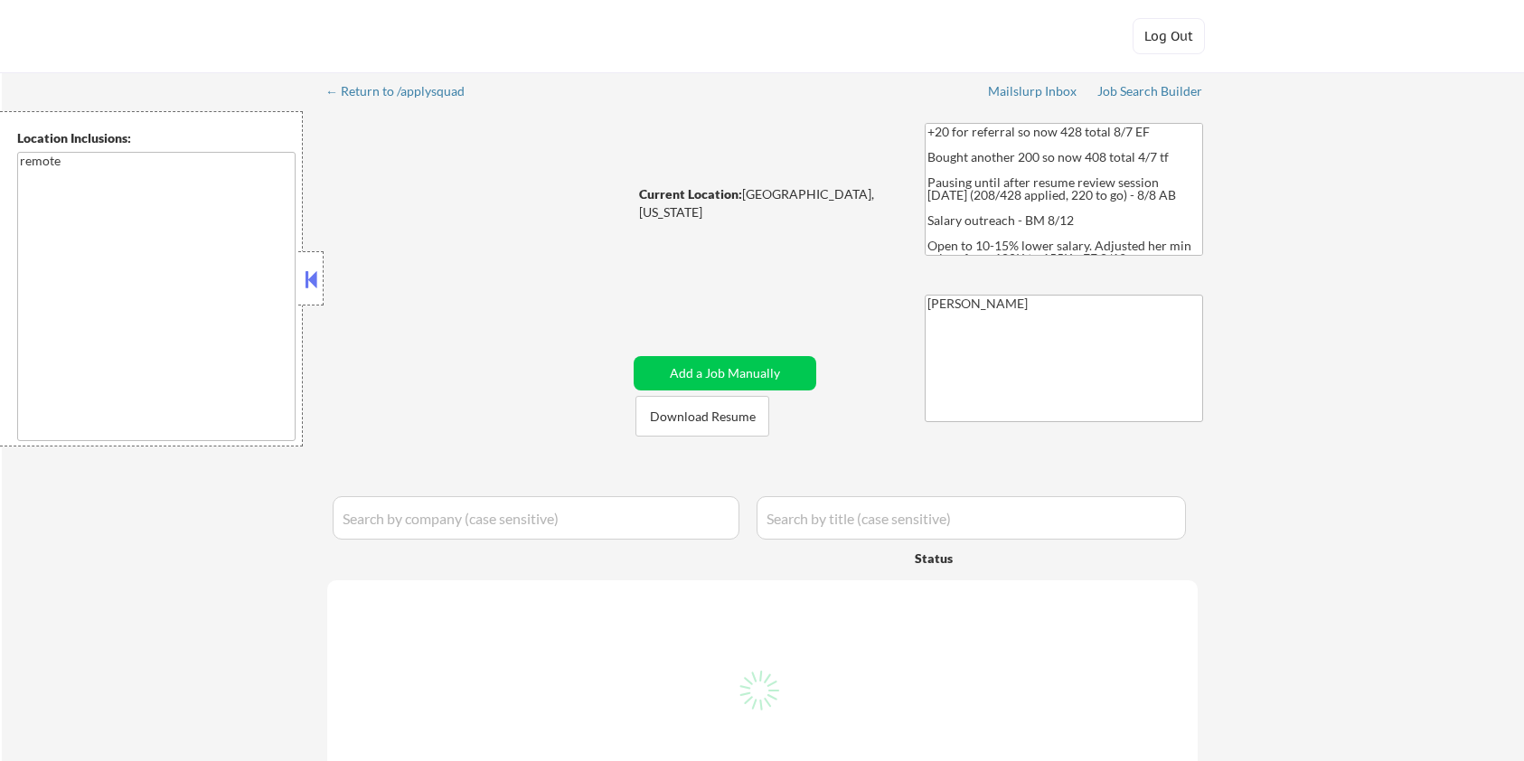
select select ""pending""
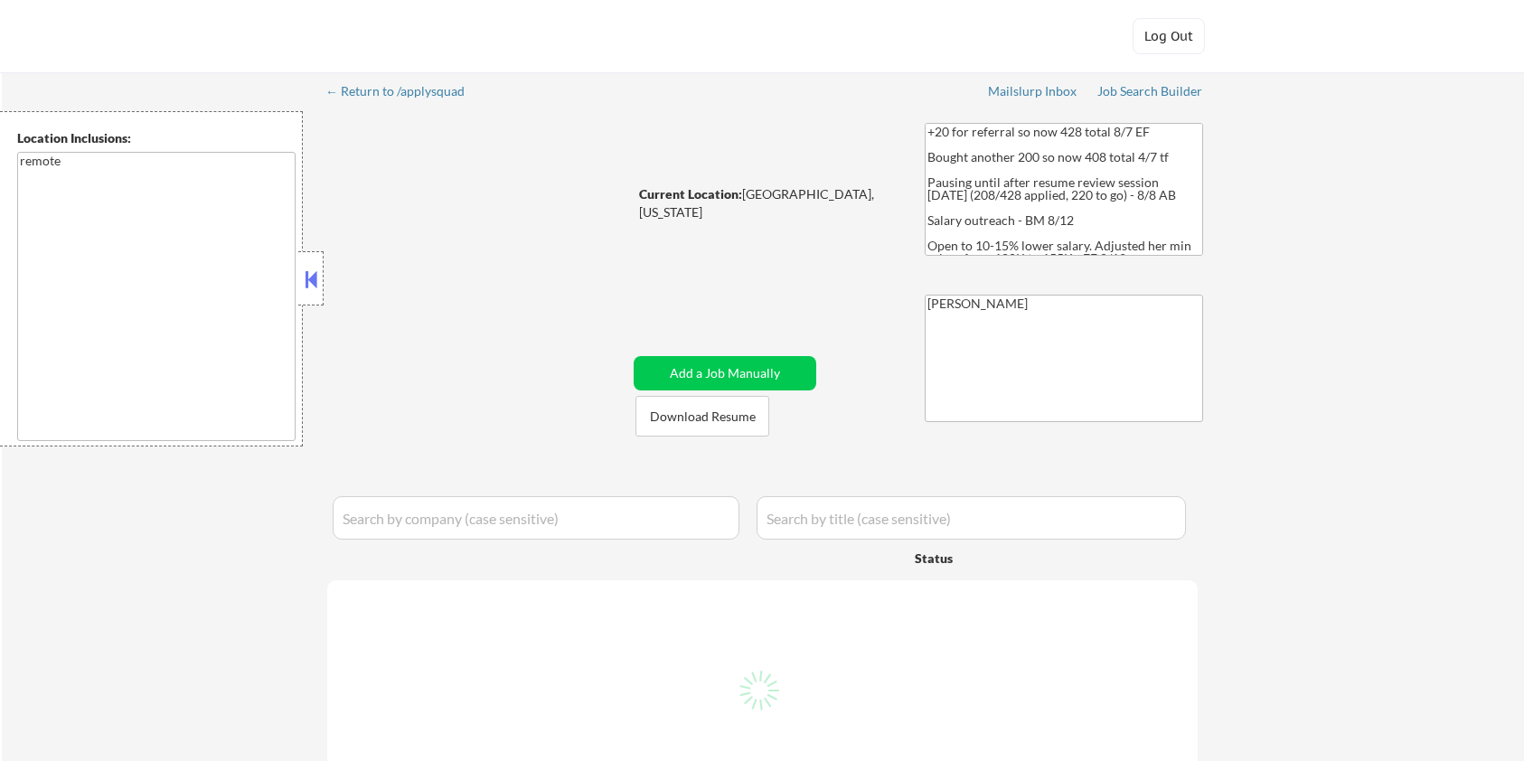
select select ""pending""
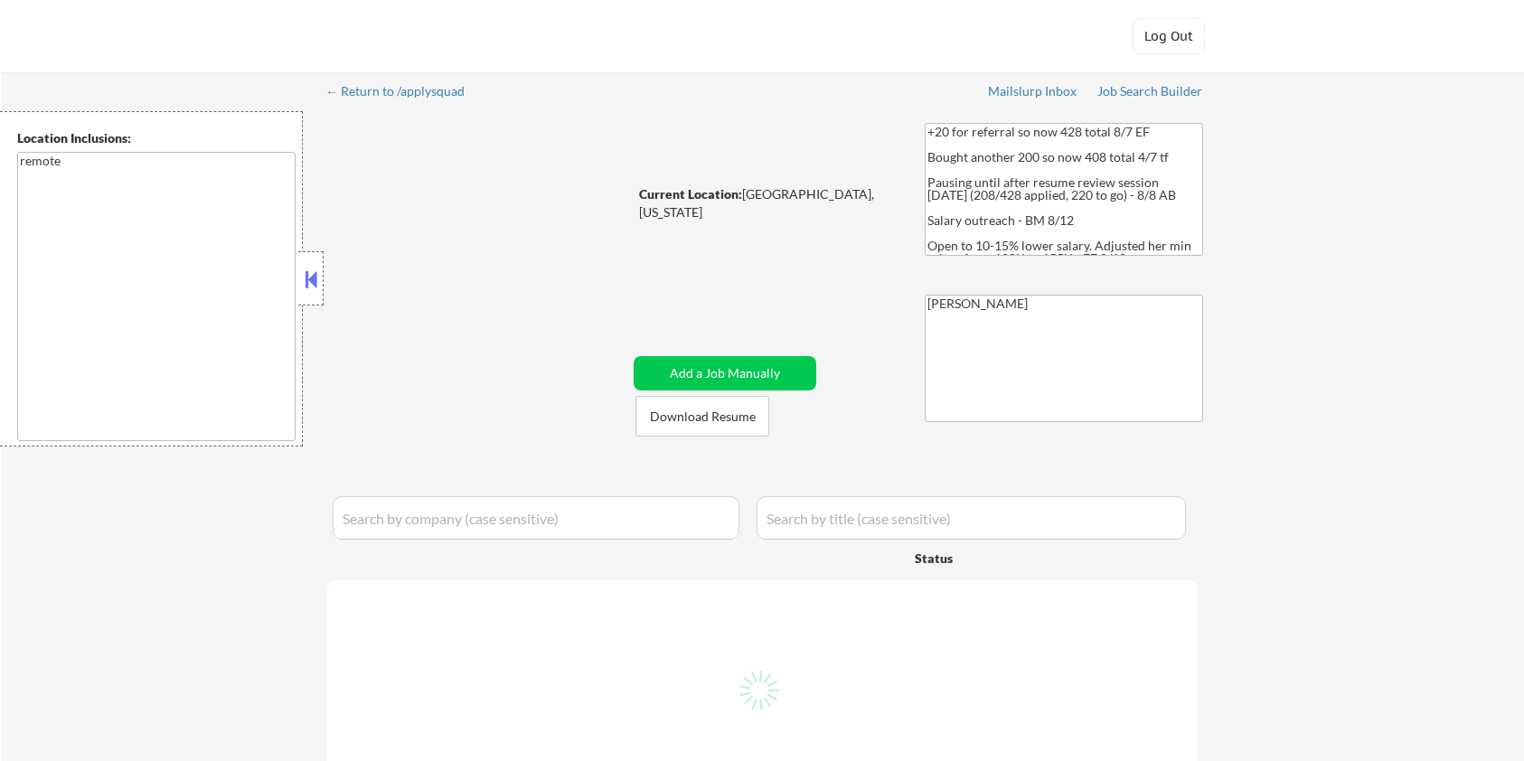
select select ""pending""
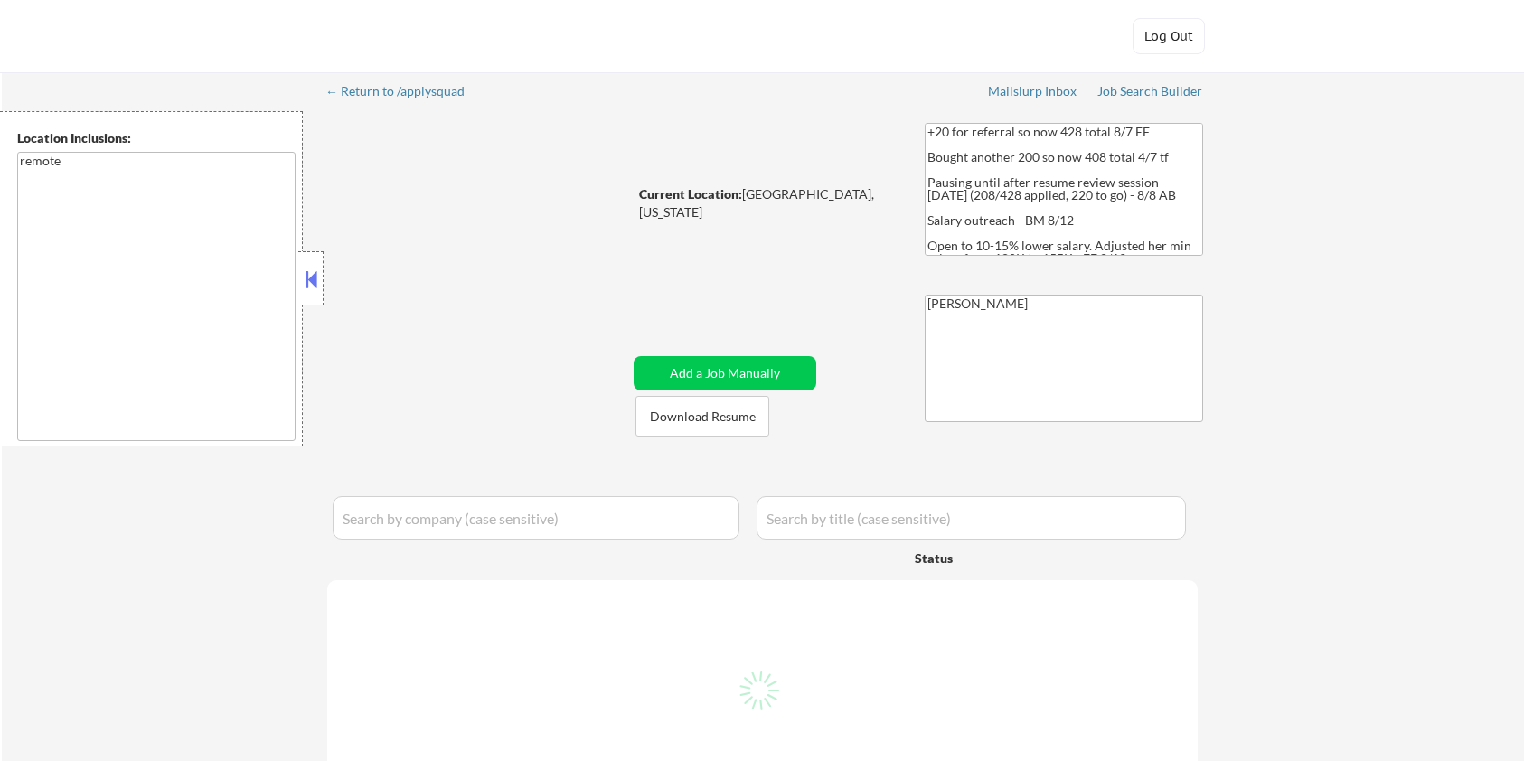
select select ""pending""
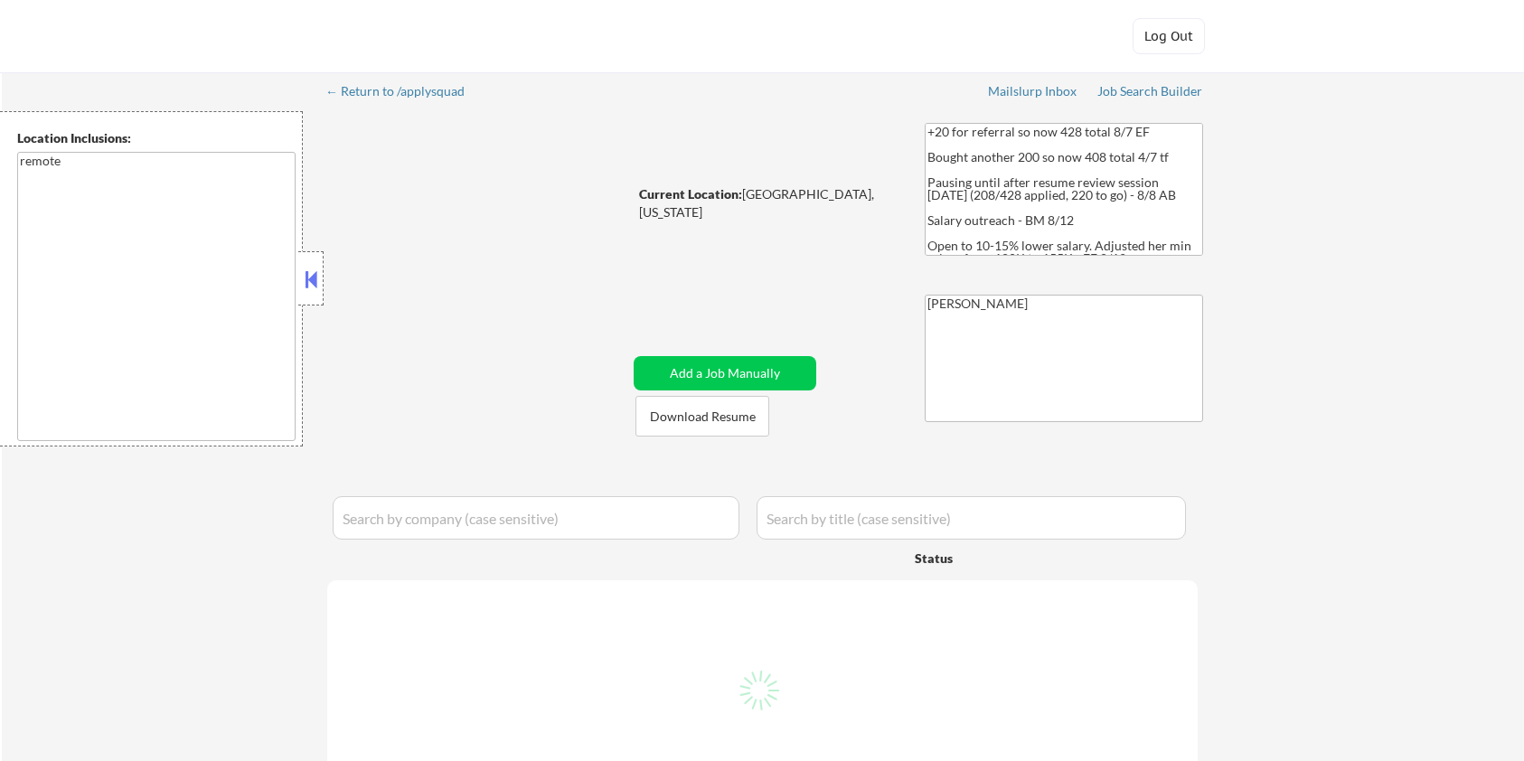
select select ""pending""
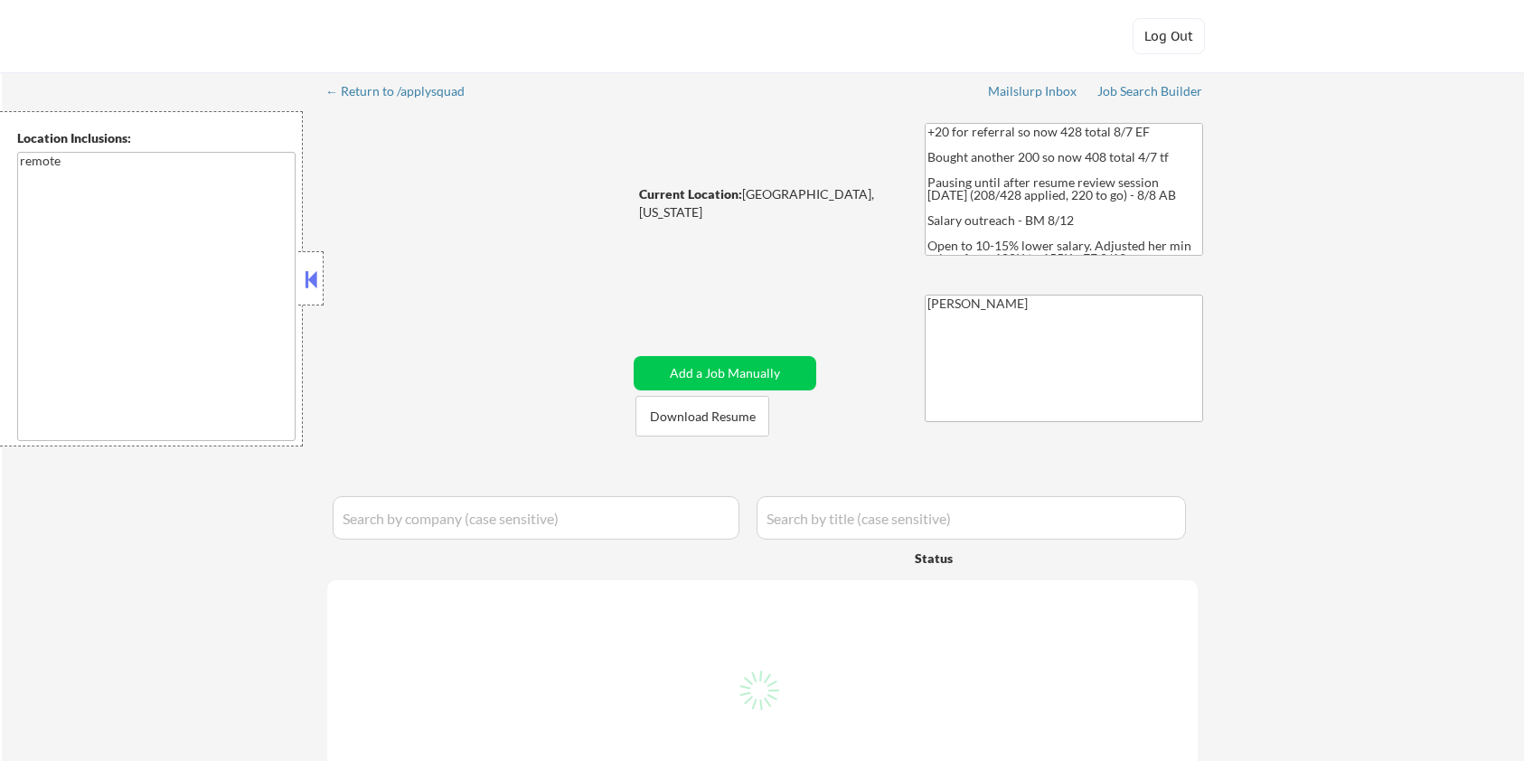
select select ""pending""
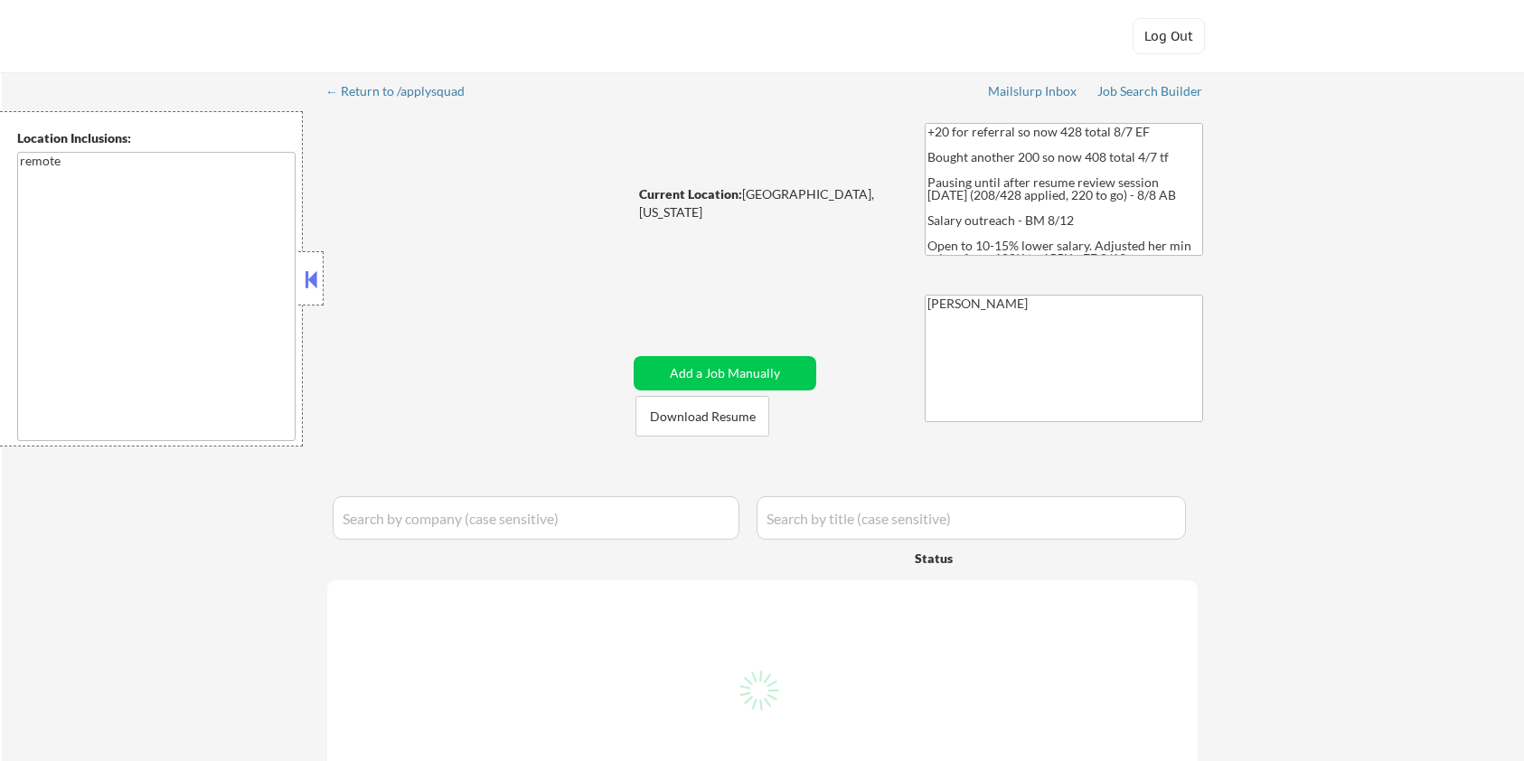
select select ""pending""
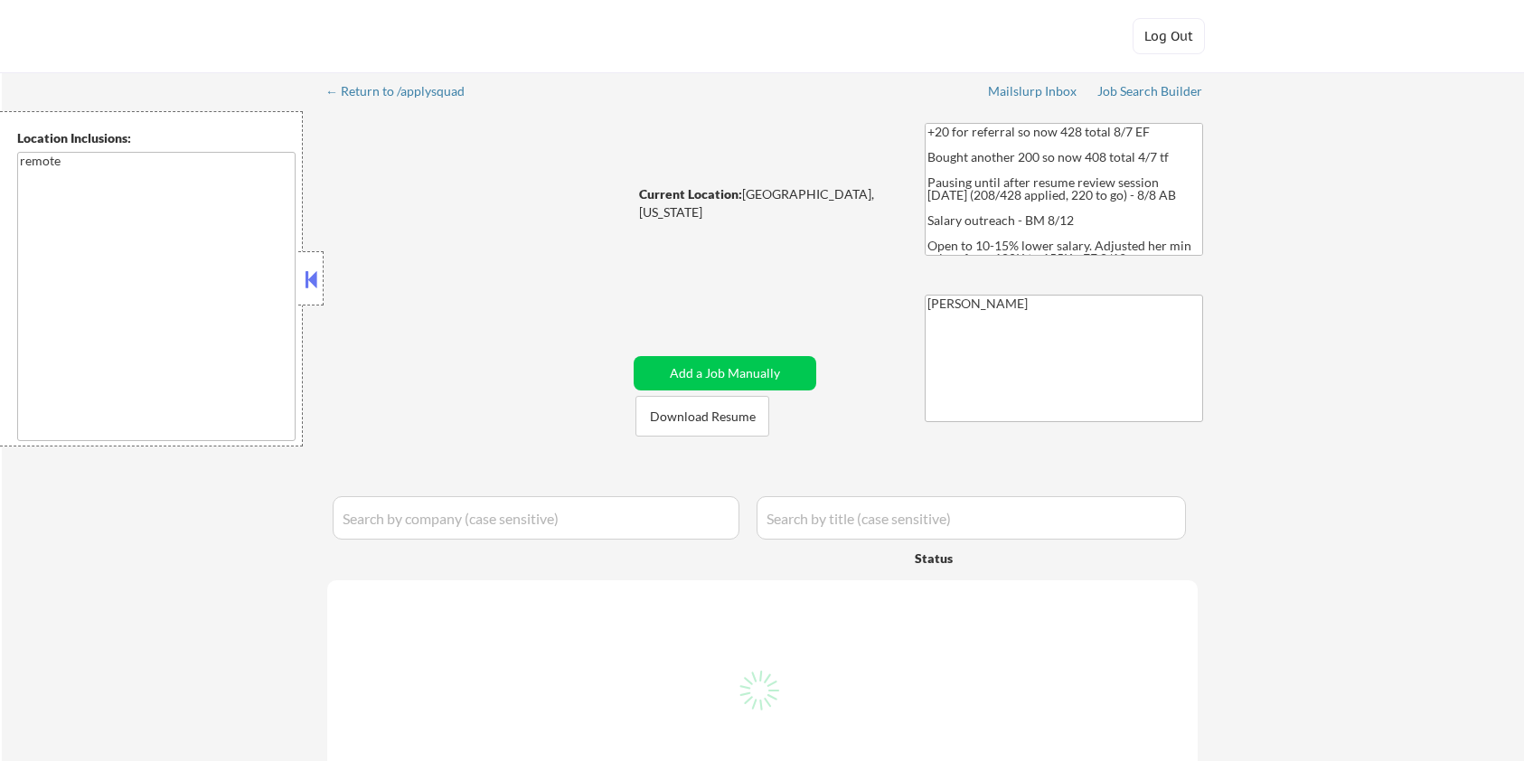
select select ""pending""
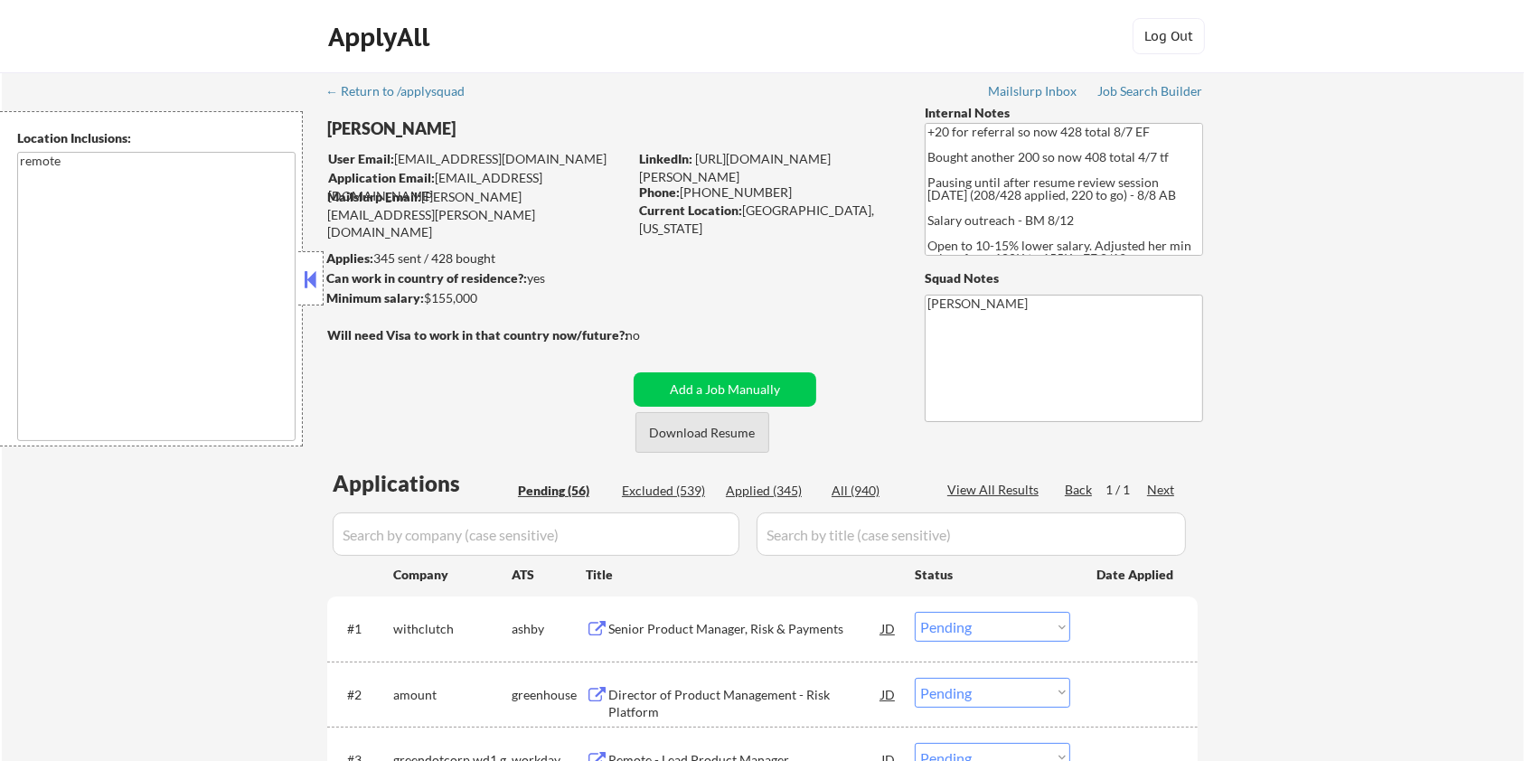
click at [687, 434] on button "Download Resume" at bounding box center [702, 432] width 134 height 41
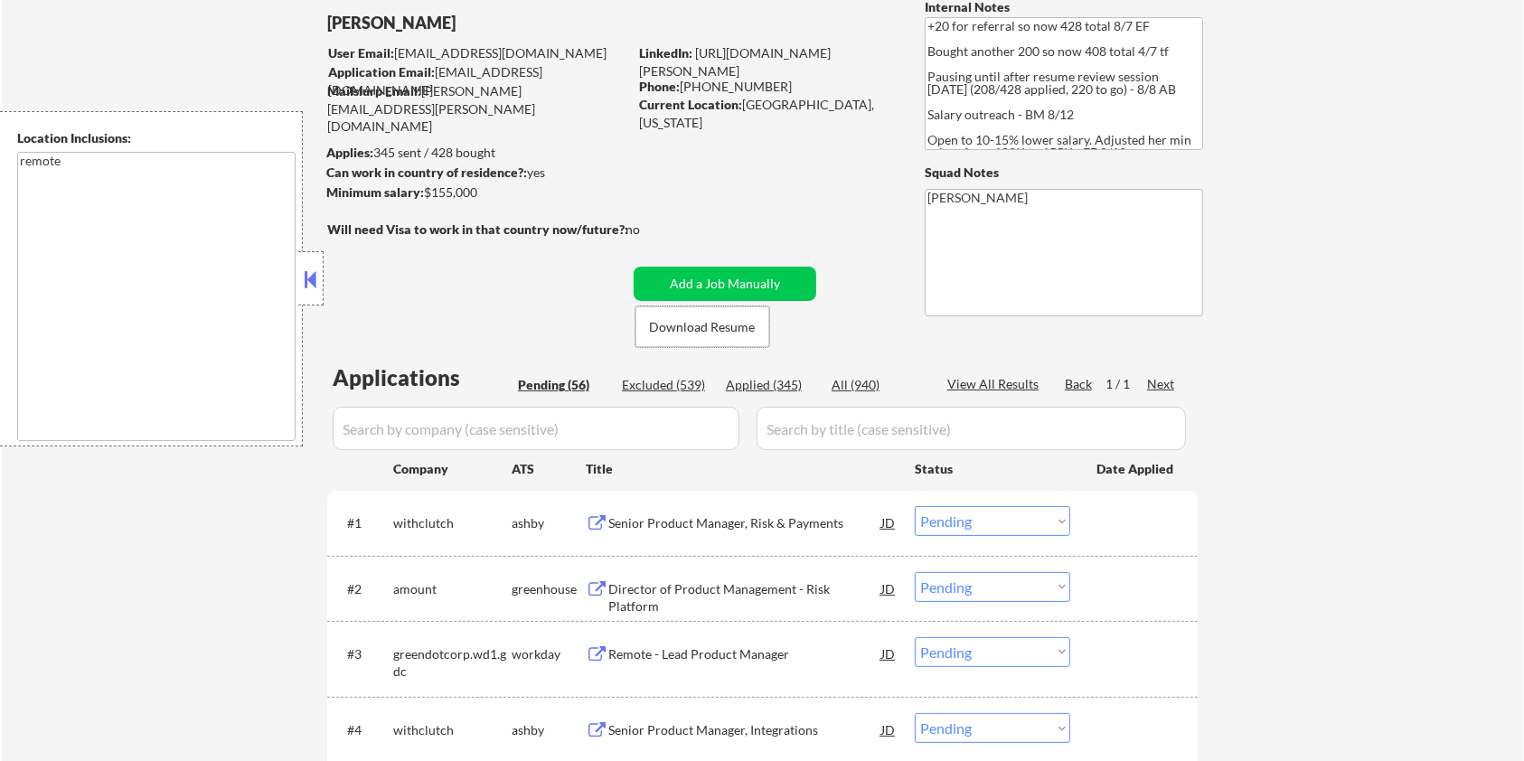
scroll to position [120, 0]
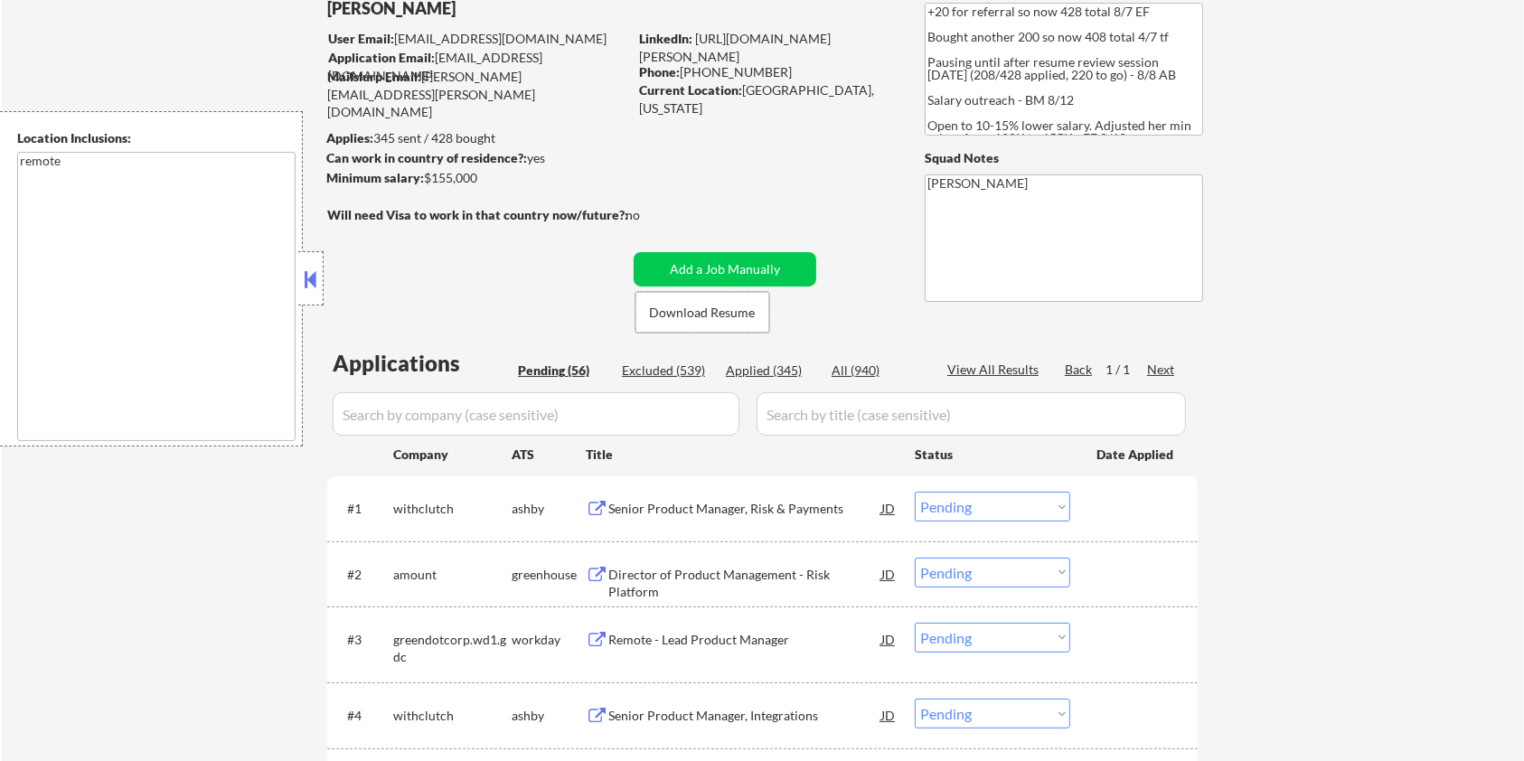
click at [687, 501] on div "Senior Product Manager, Risk & Payments" at bounding box center [744, 509] width 273 height 18
